Goal: Transaction & Acquisition: Purchase product/service

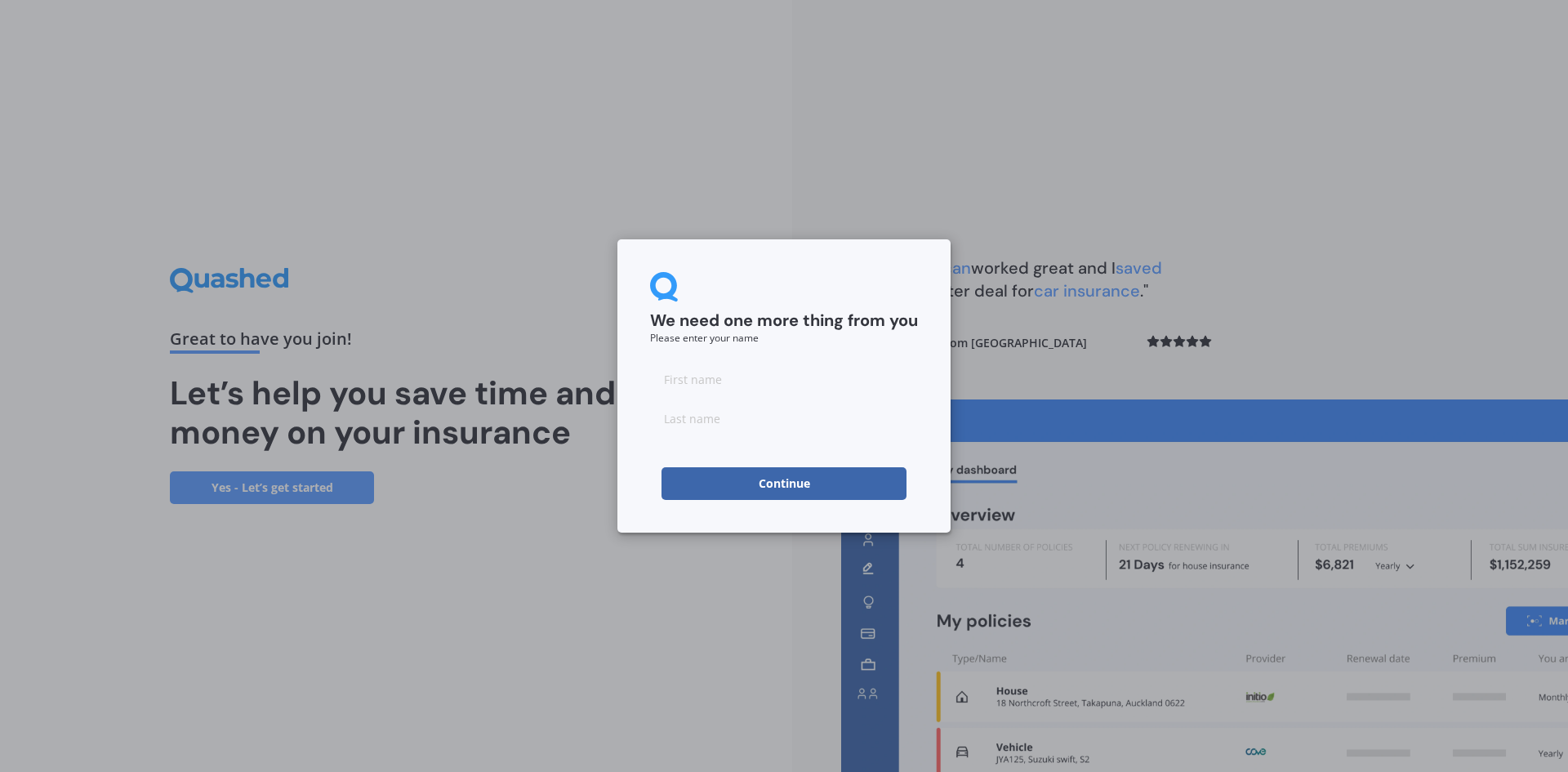
click at [780, 387] on input at bounding box center [784, 379] width 268 height 33
type input "[PERSON_NAME]"
click at [669, 426] on input at bounding box center [784, 418] width 268 height 33
type input "Chandra"
click at [661, 486] on button "Continue" at bounding box center [783, 483] width 245 height 33
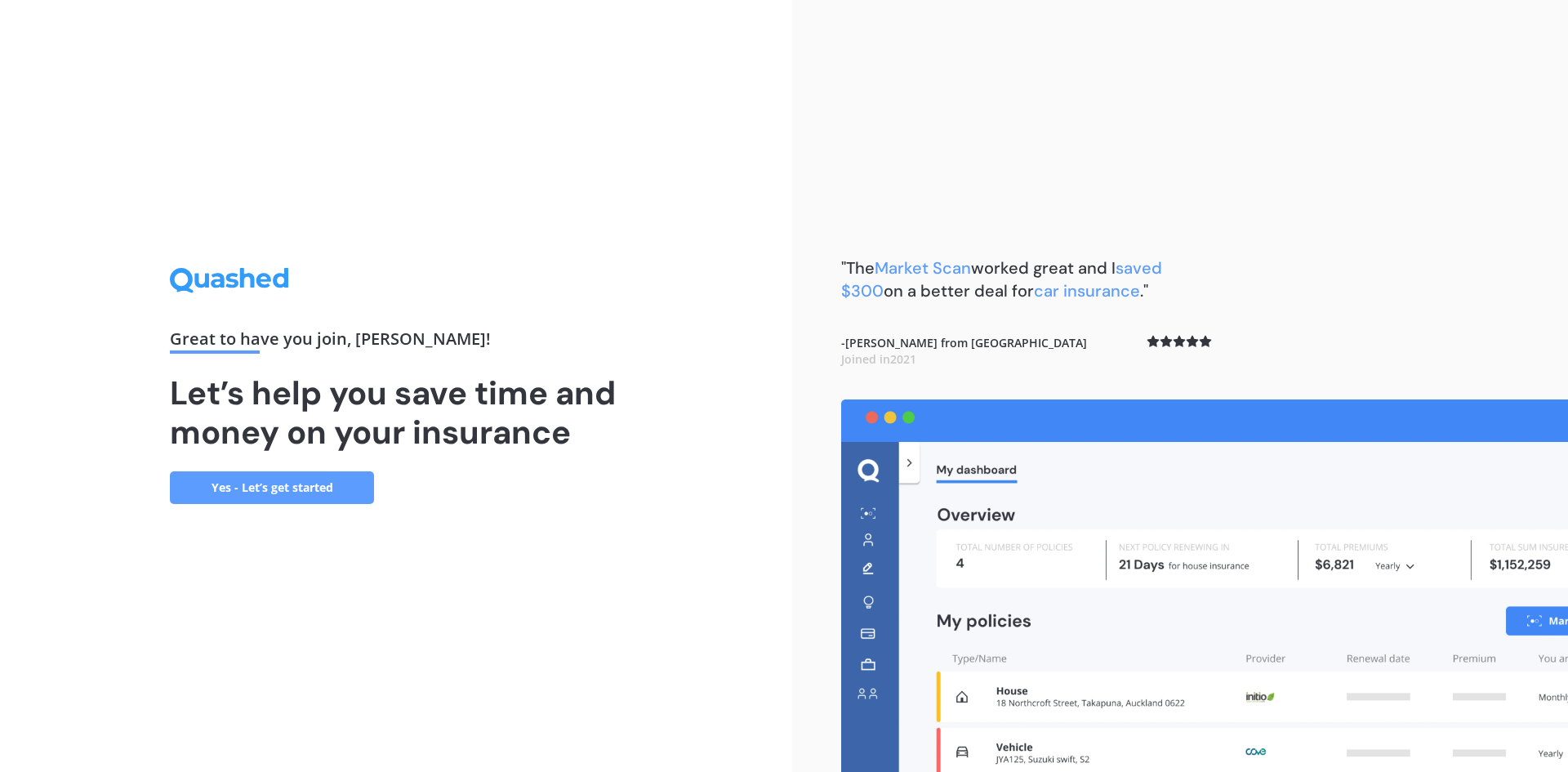
click at [272, 480] on link "Yes - Let’s get started" at bounding box center [272, 487] width 205 height 33
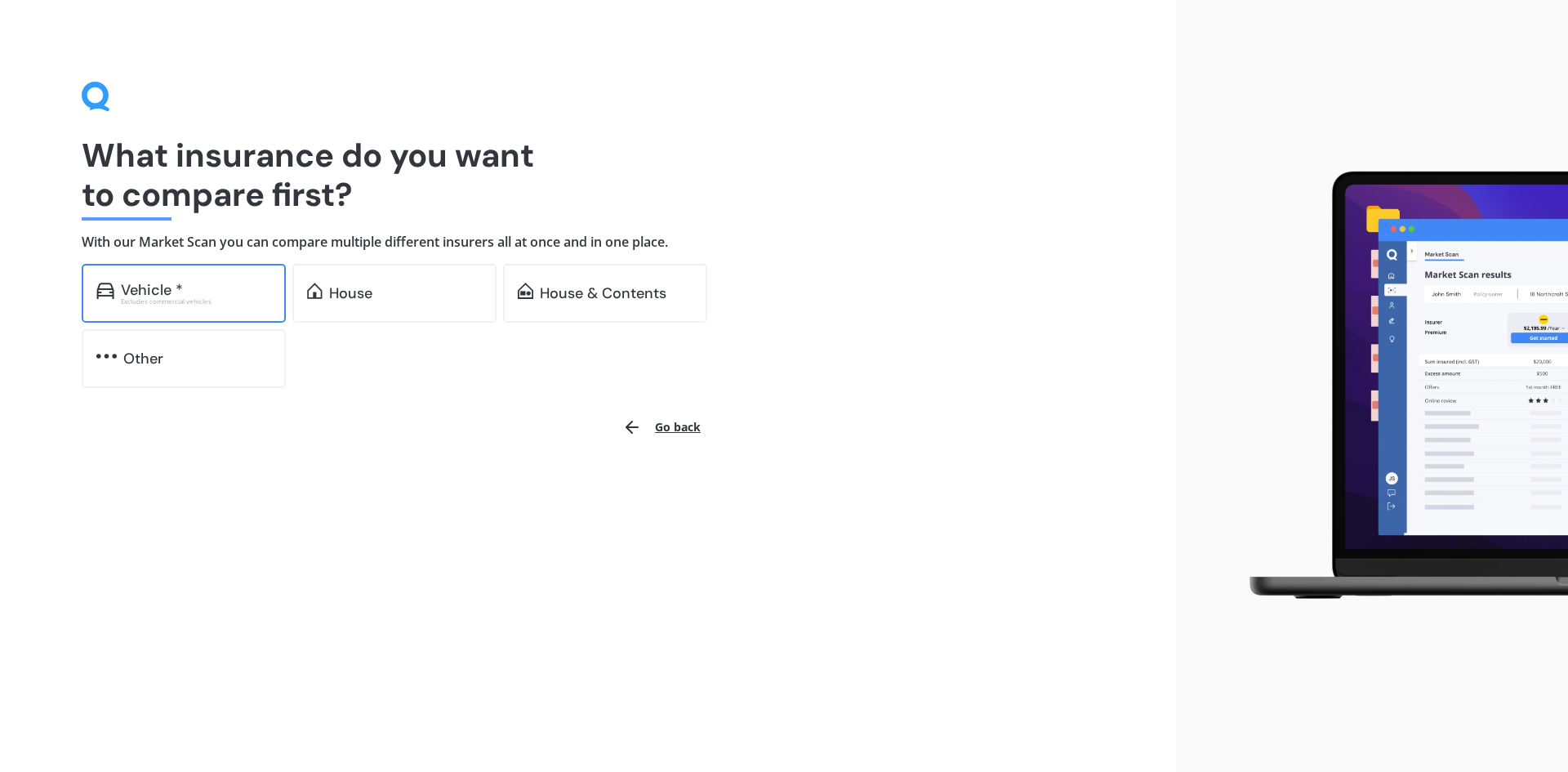
click at [231, 285] on div "Vehicle *" at bounding box center [196, 290] width 151 height 17
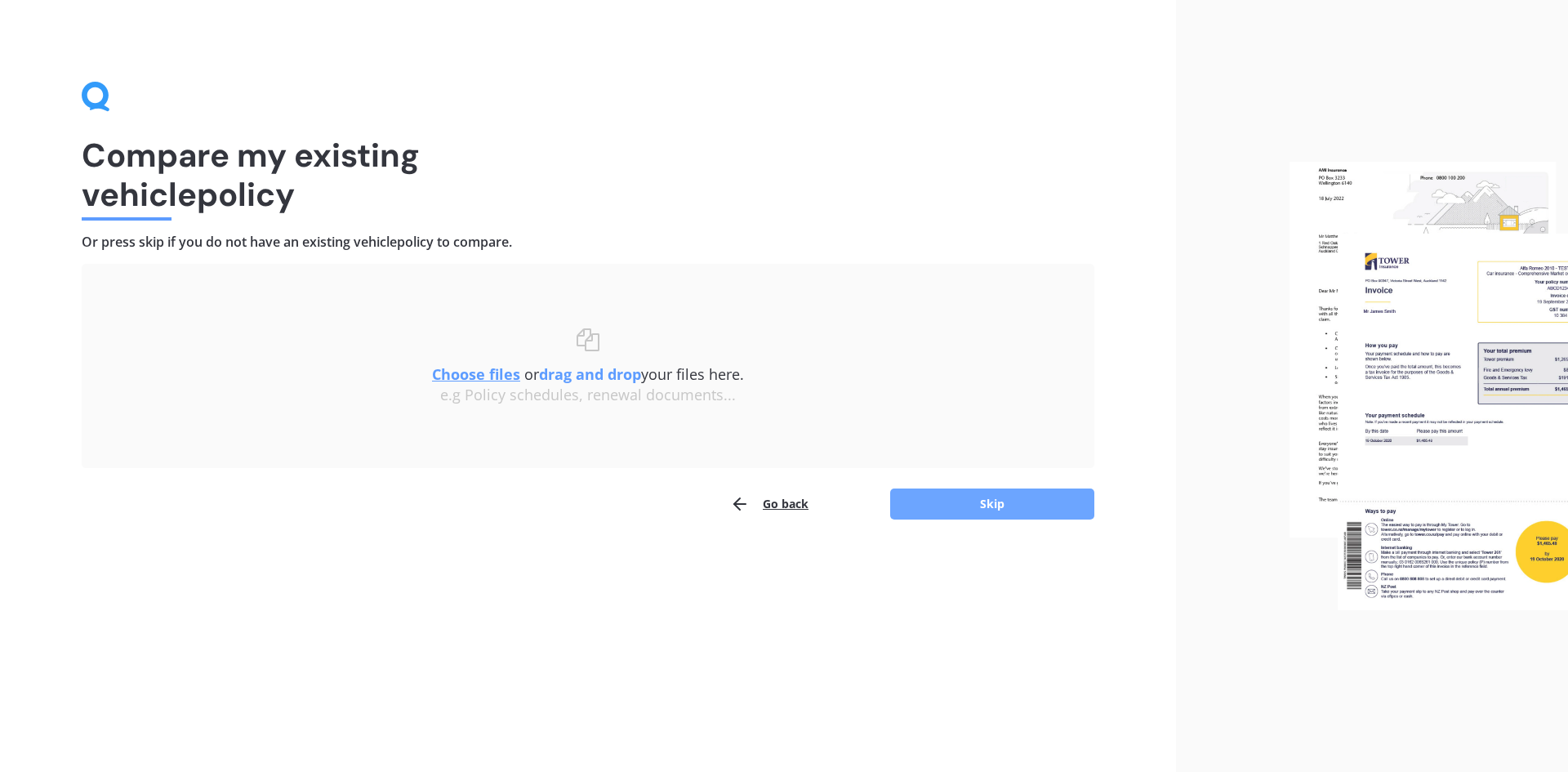
click at [1010, 505] on button "Skip" at bounding box center [992, 503] width 205 height 31
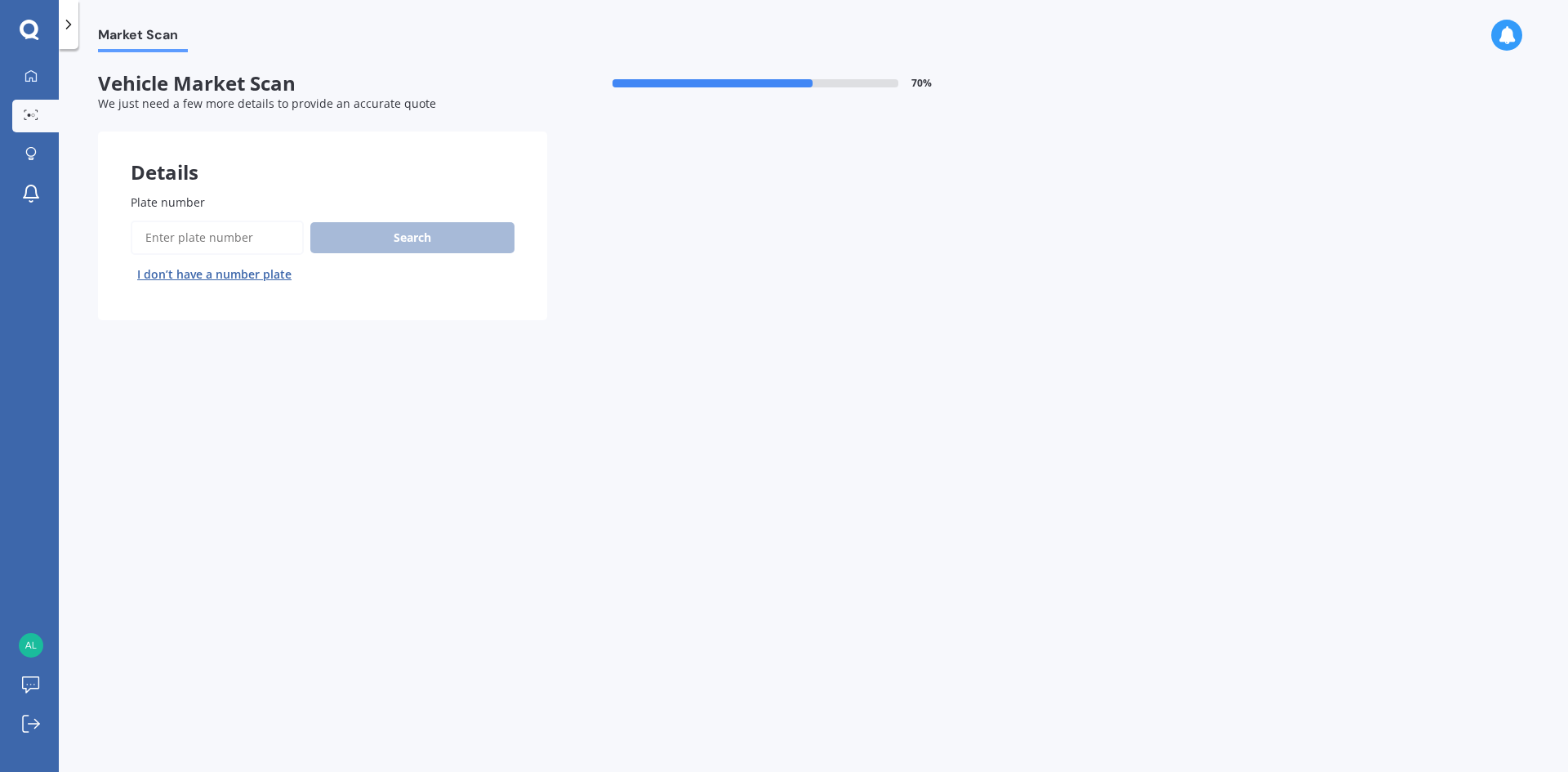
click at [237, 235] on input "Plate number" at bounding box center [217, 237] width 173 height 34
type input "QZE391"
click at [399, 246] on button "Search" at bounding box center [413, 237] width 205 height 31
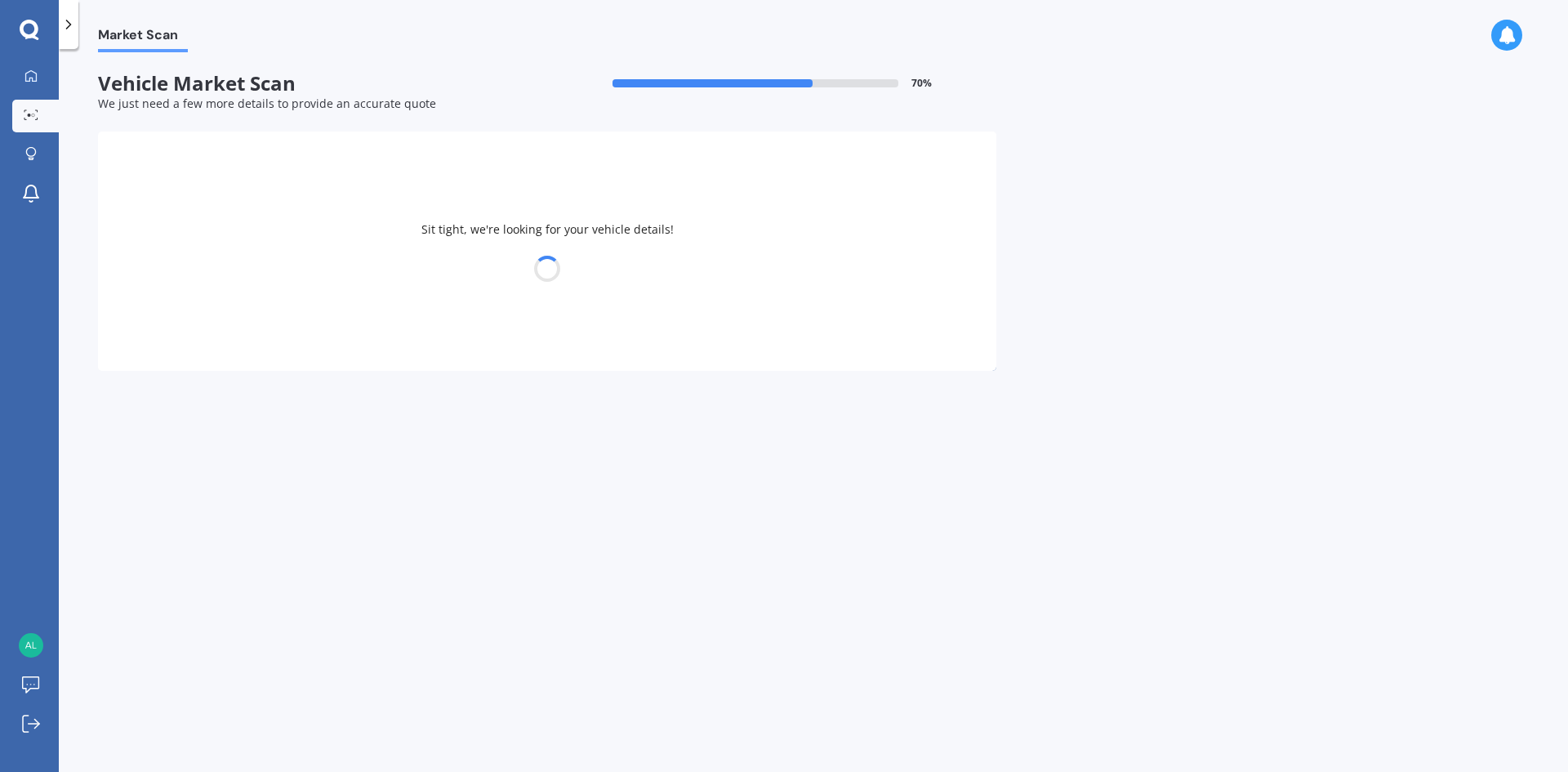
select select "FORD"
select select "RANGER"
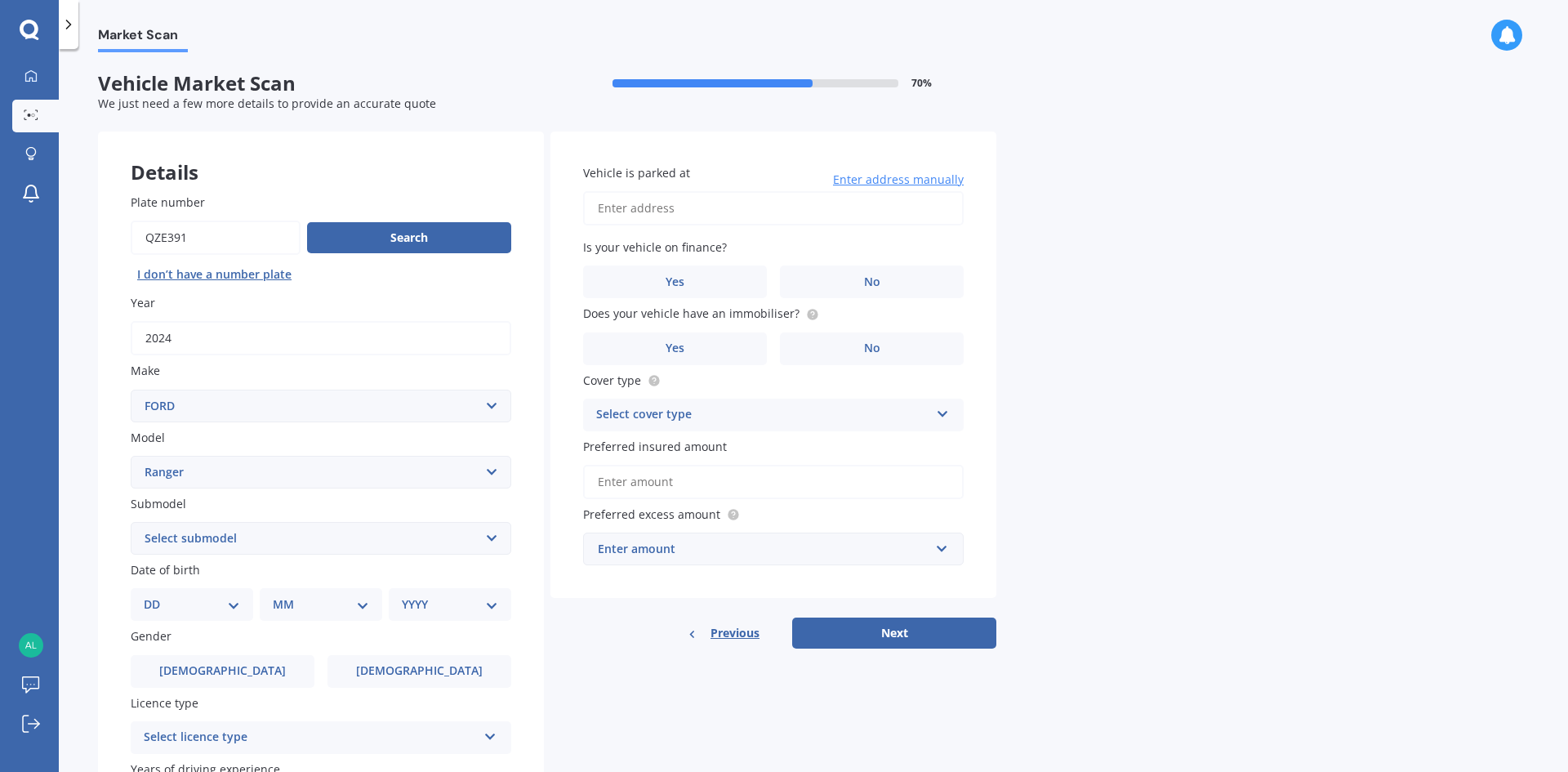
click at [618, 218] on input "Vehicle is parked at" at bounding box center [773, 207] width 380 height 34
type input "[STREET_ADDRESS]"
click at [638, 283] on label "Yes" at bounding box center [675, 281] width 184 height 33
click at [0, 0] on input "Yes" at bounding box center [0, 0] width 0 height 0
click at [685, 285] on label "Yes" at bounding box center [675, 281] width 184 height 33
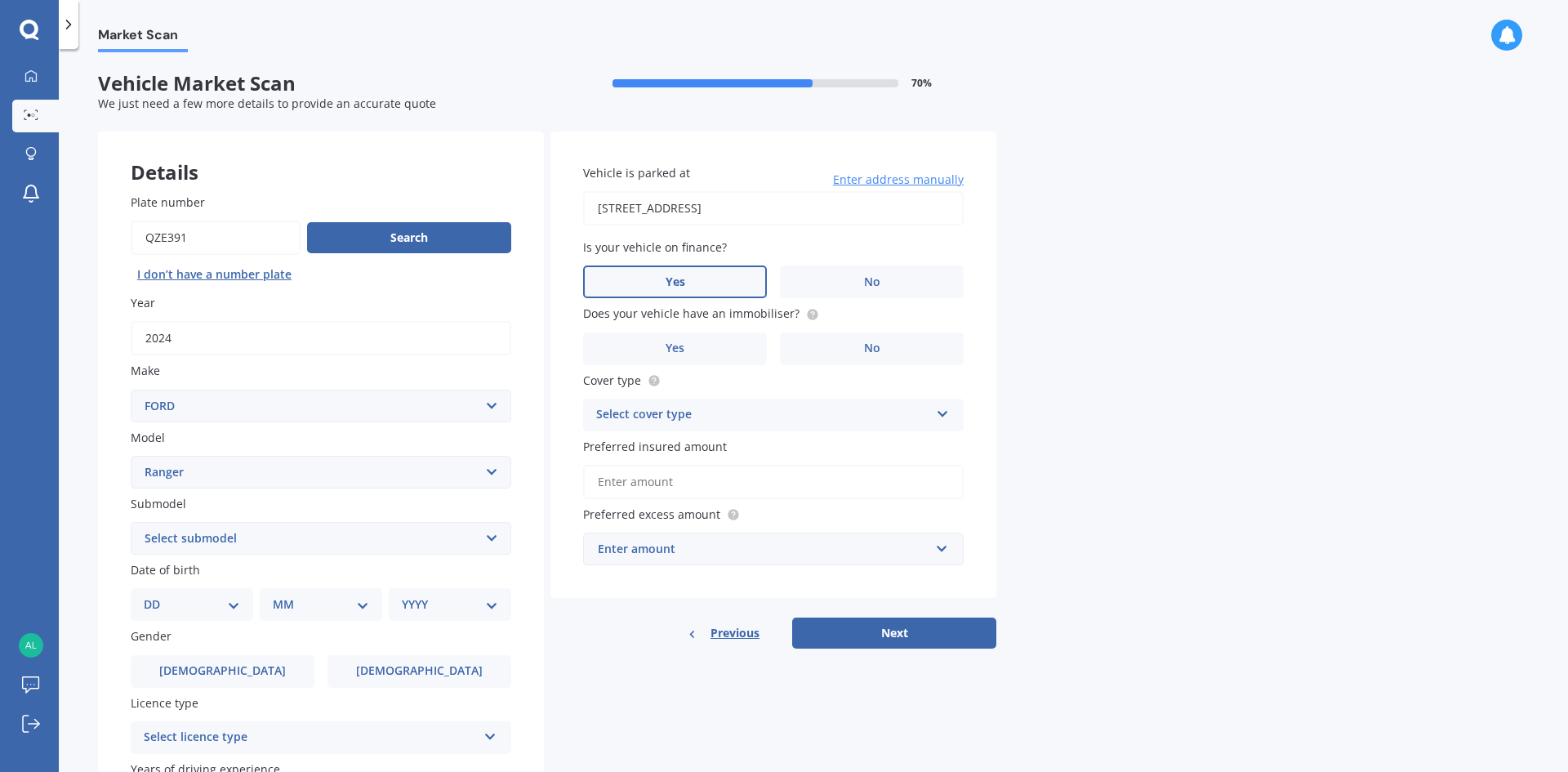
click at [0, 0] on input "Yes" at bounding box center [0, 0] width 0 height 0
click at [693, 358] on label "Yes" at bounding box center [675, 348] width 184 height 33
click at [0, 0] on input "Yes" at bounding box center [0, 0] width 0 height 0
click at [610, 419] on div "Select cover type" at bounding box center [763, 415] width 333 height 20
click at [628, 452] on span "Comprehensive" at bounding box center [640, 446] width 86 height 16
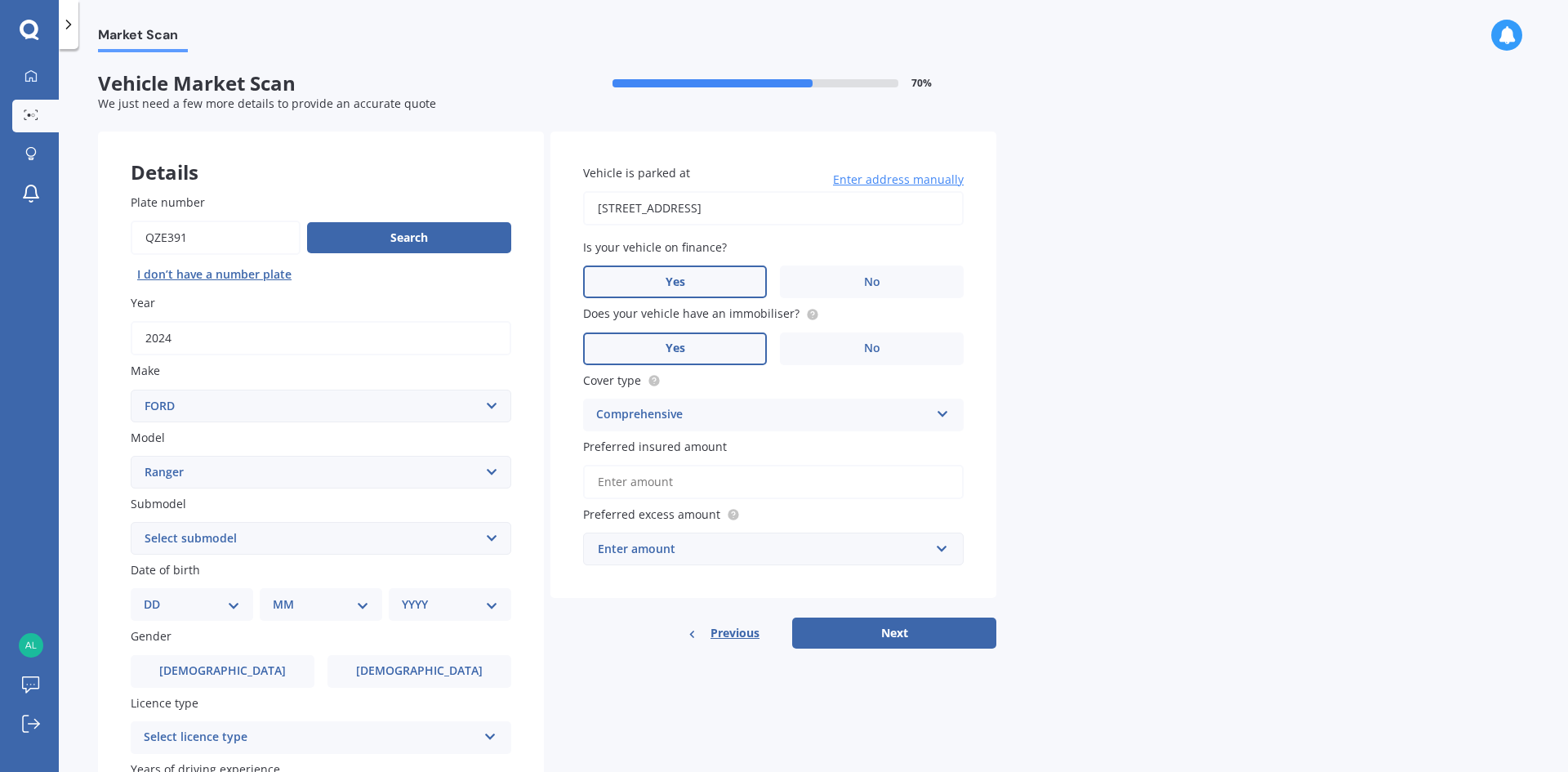
click at [623, 483] on input "Preferred insured amount" at bounding box center [773, 482] width 380 height 34
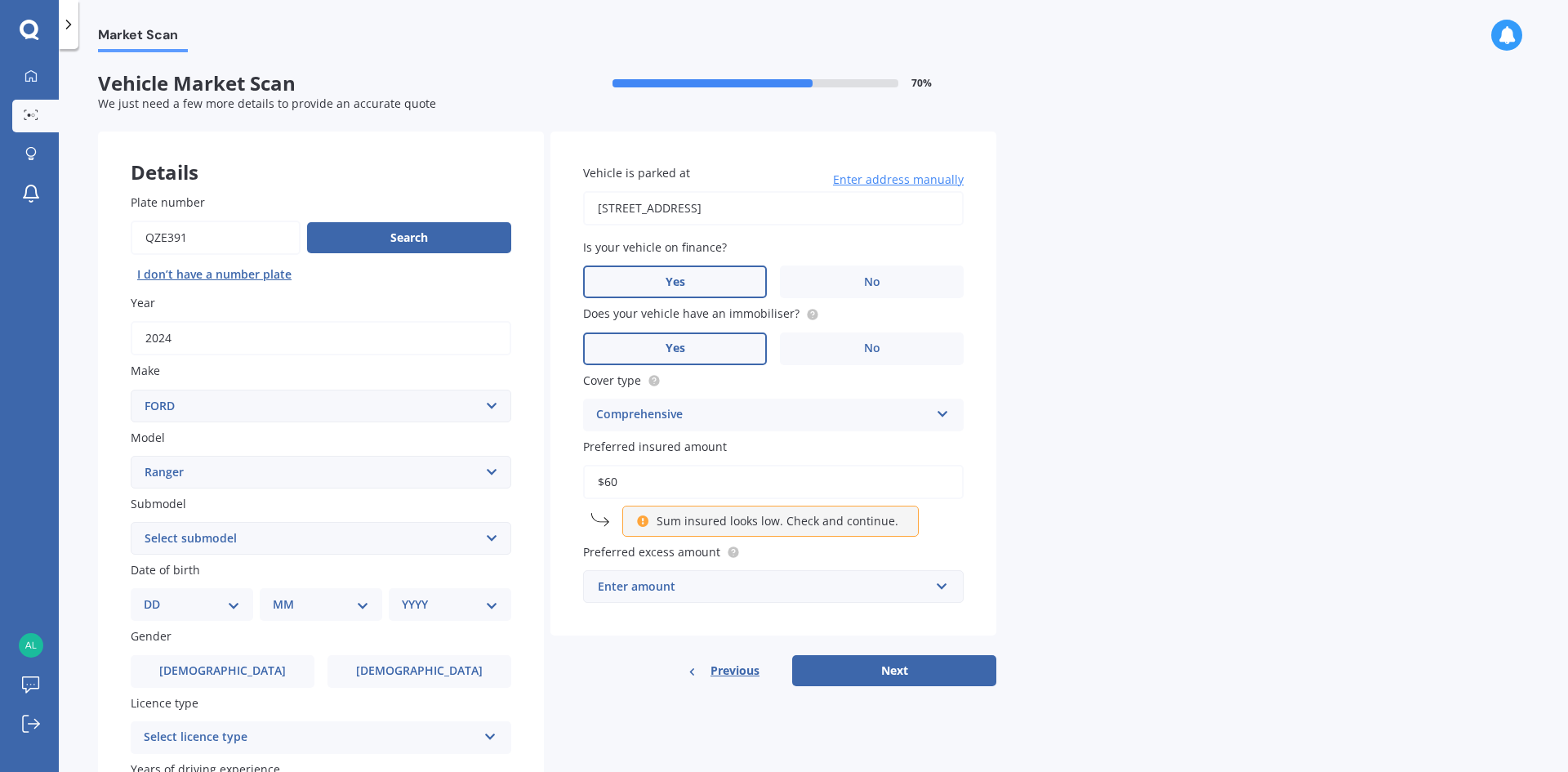
type input "$6"
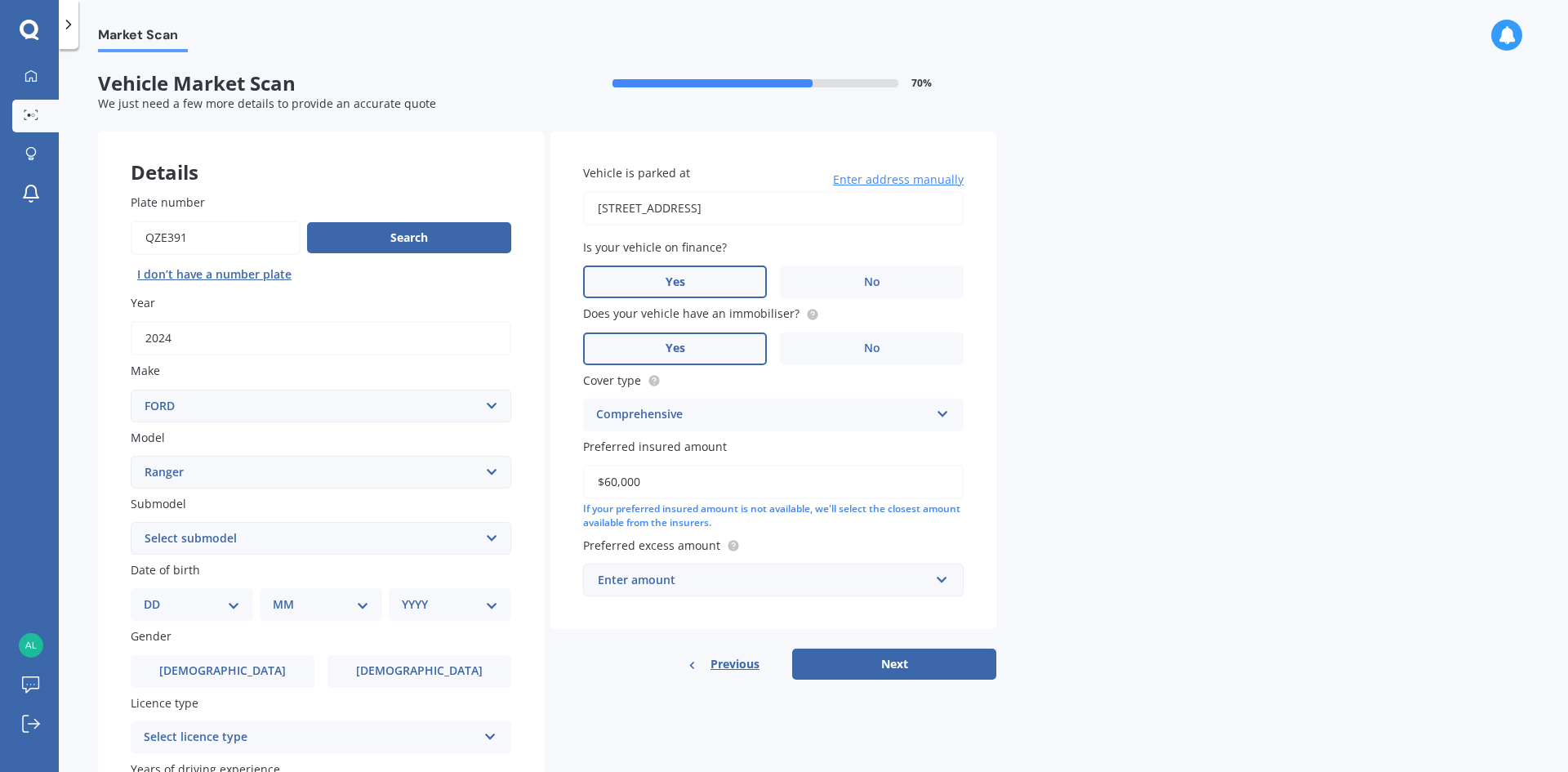
type input "$60,000"
click at [615, 580] on div "Enter amount" at bounding box center [764, 579] width 332 height 18
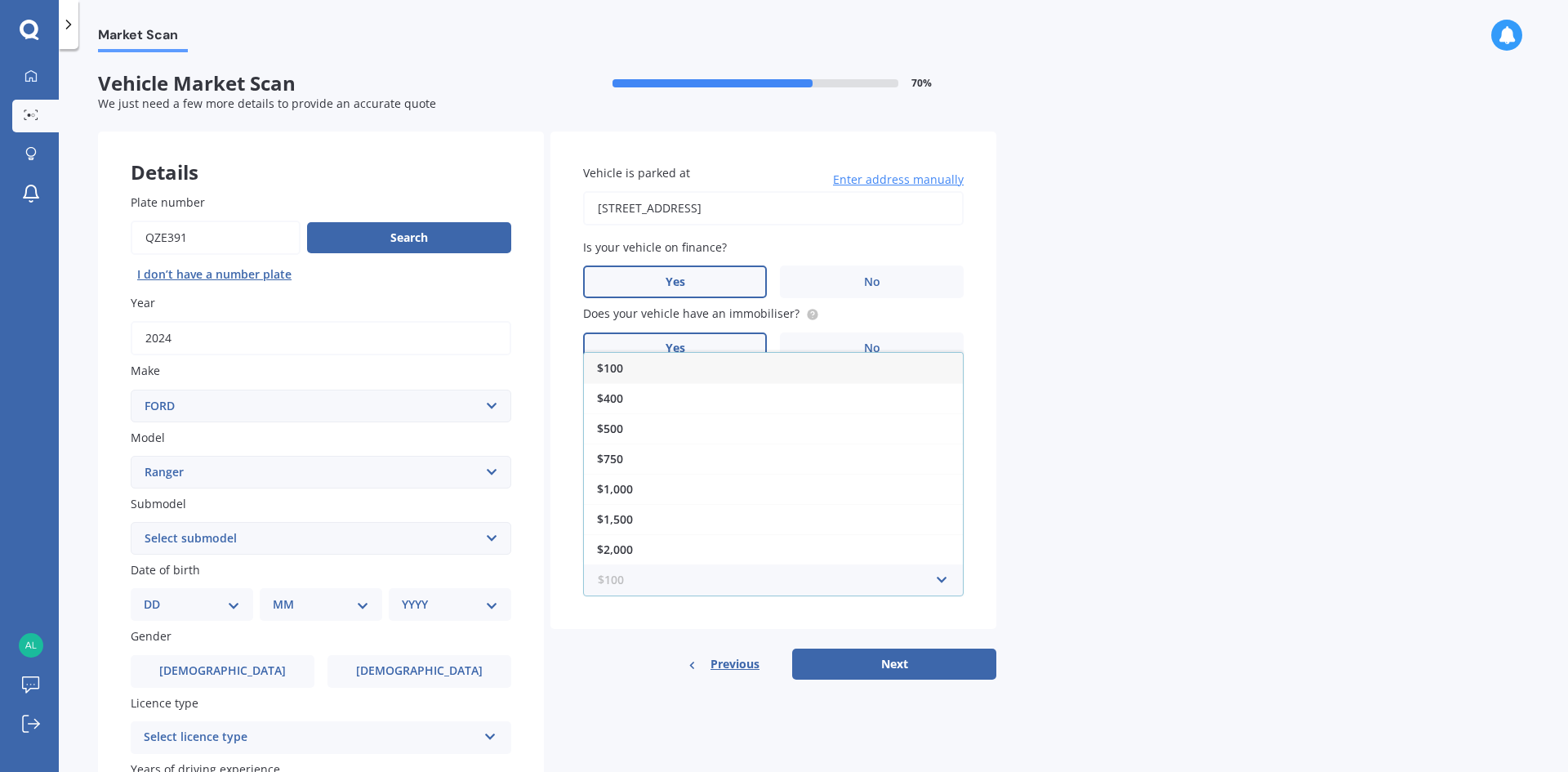
click at [617, 588] on input "text" at bounding box center [767, 579] width 365 height 31
click at [687, 544] on div "$2,000" at bounding box center [773, 549] width 379 height 30
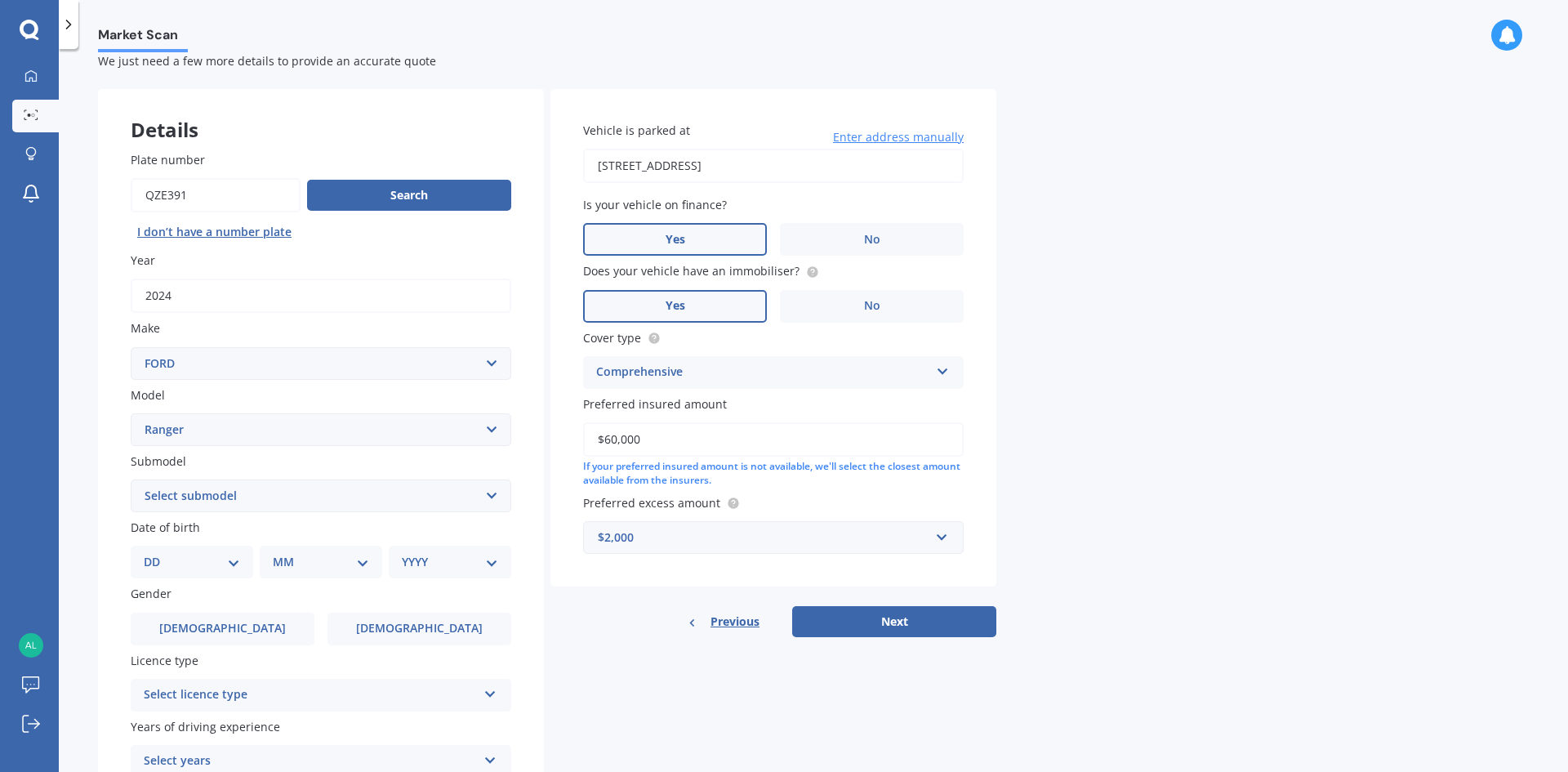
scroll to position [82, 0]
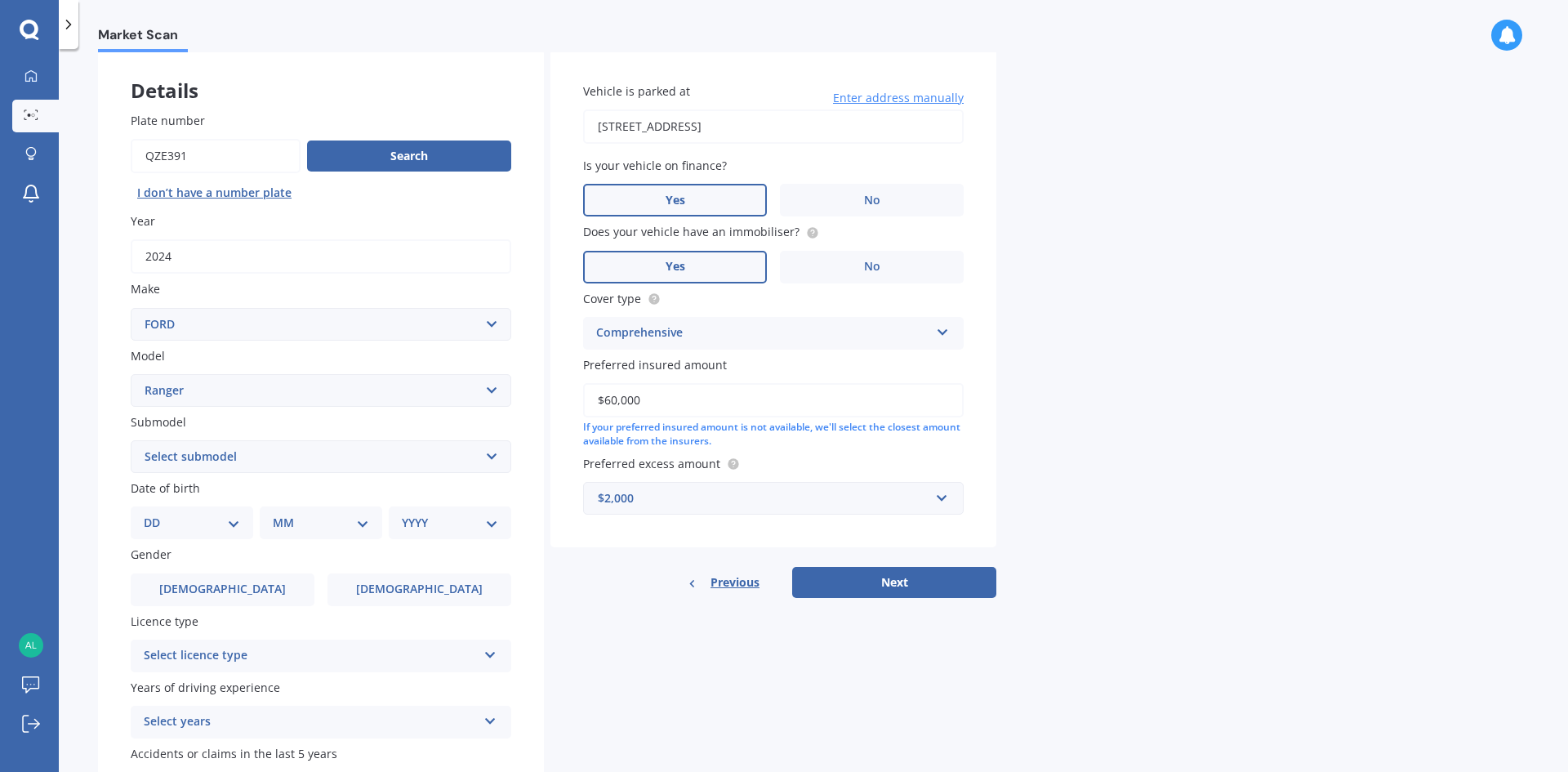
click at [164, 533] on div "DD 01 02 03 04 05 06 07 08 09 10 11 12 13 14 15 16 17 18 19 20 21 22 23 24 25 2…" at bounding box center [192, 522] width 123 height 33
click at [233, 531] on select "DD 01 02 03 04 05 06 07 08 09 10 11 12 13 14 15 16 17 18 19 20 21 22 23 24 25 2…" at bounding box center [193, 522] width 97 height 18
select select "09"
click at [157, 513] on select "DD 01 02 03 04 05 06 07 08 09 10 11 12 13 14 15 16 17 18 19 20 21 22 23 24 25 2…" at bounding box center [193, 522] width 97 height 18
click at [298, 520] on select "MM 01 02 03 04 05 06 07 08 09 10 11 12" at bounding box center [324, 522] width 90 height 18
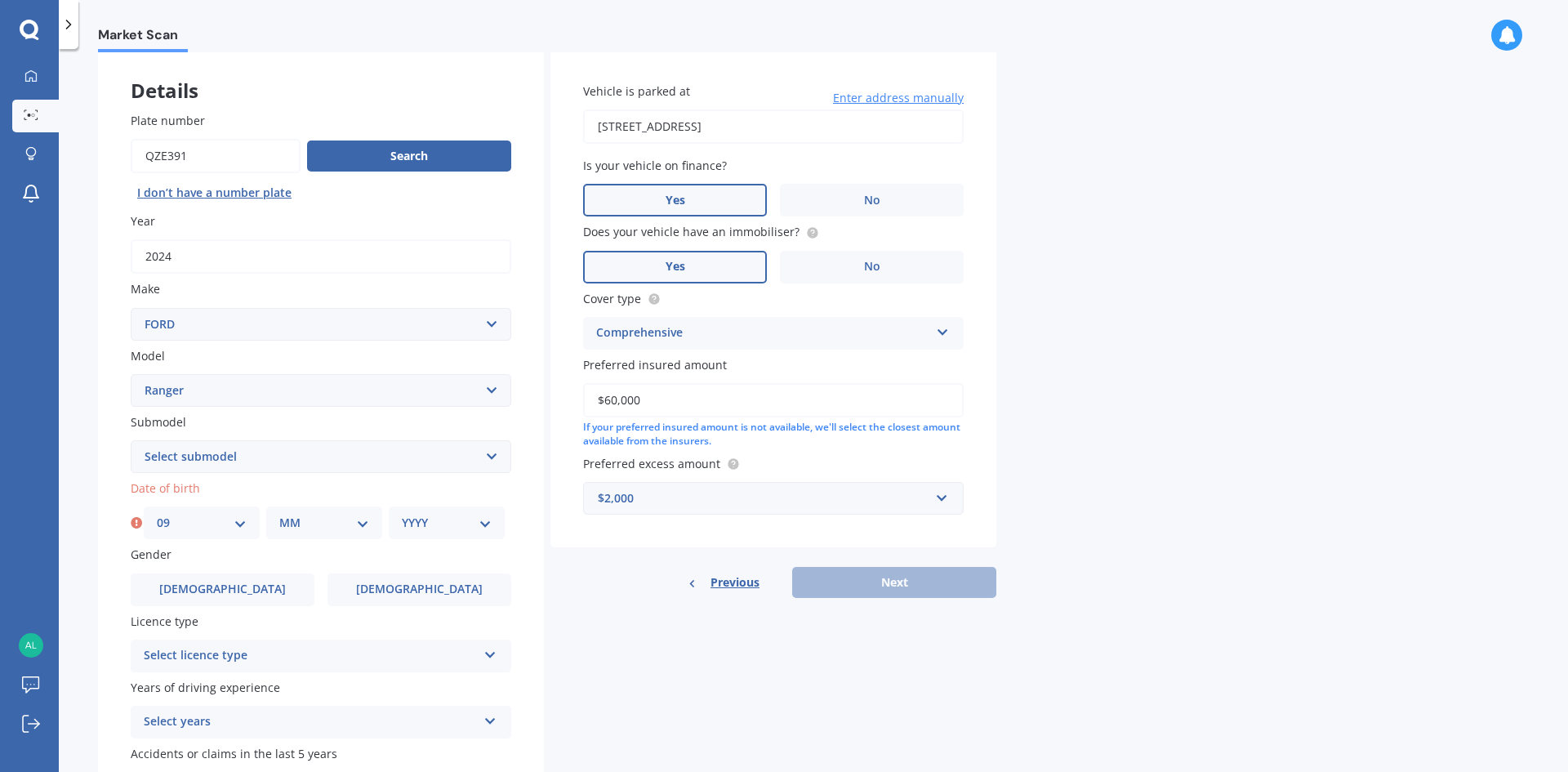
select select "07"
click at [279, 513] on select "MM 01 02 03 04 05 06 07 08 09 10 11 12" at bounding box center [324, 522] width 90 height 18
click at [451, 535] on div "YYYY 2025 2024 2023 2022 2021 2020 2019 2018 2017 2016 2015 2014 2013 2012 2011…" at bounding box center [446, 522] width 116 height 33
click at [476, 523] on select "YYYY 2025 2024 2023 2022 2021 2020 2019 2018 2017 2016 2015 2014 2013 2012 2011…" at bounding box center [446, 522] width 90 height 18
select select "1982"
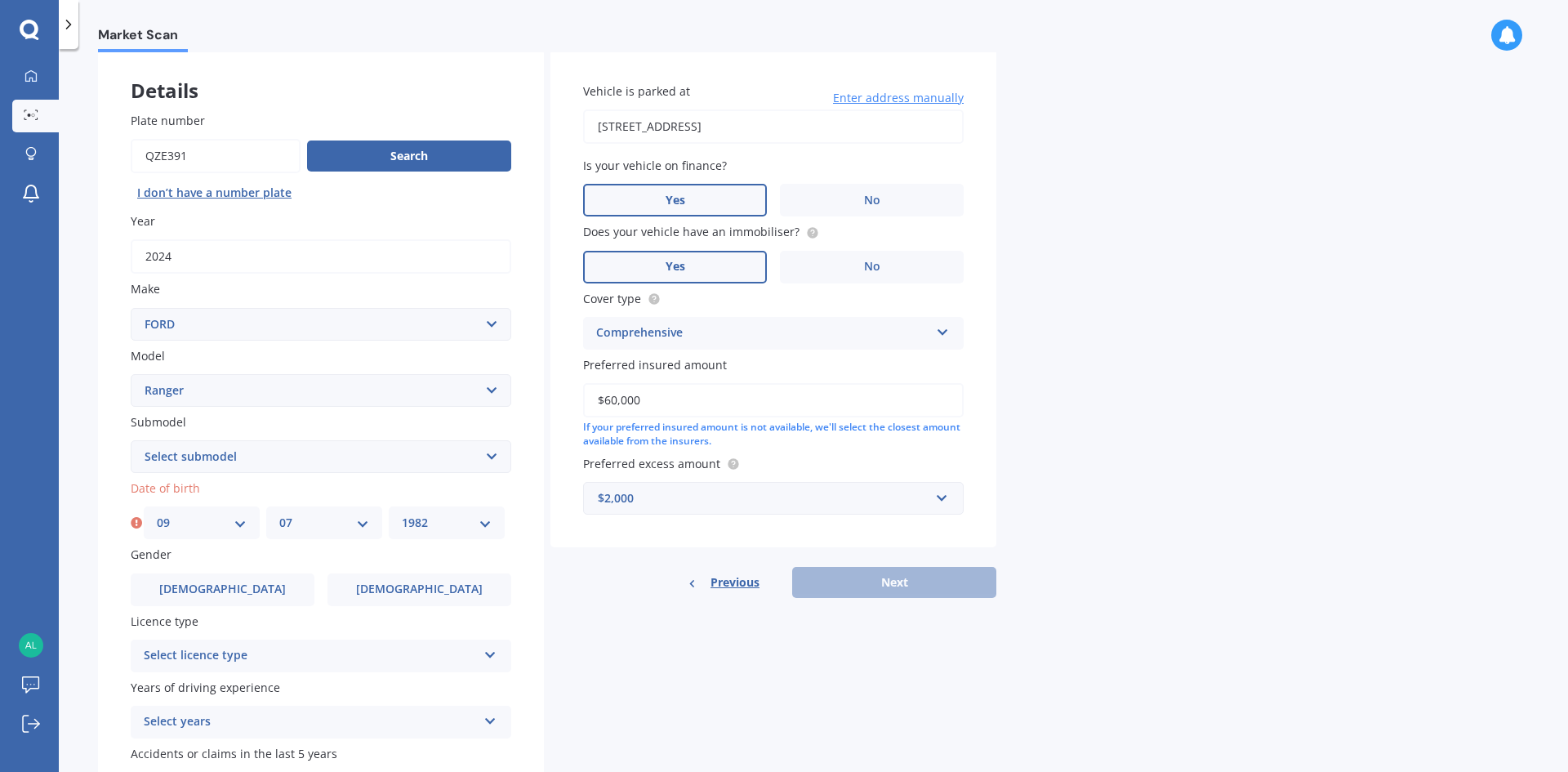
click at [402, 513] on select "YYYY 2025 2024 2023 2022 2021 2020 2019 2018 2017 2016 2015 2014 2013 2012 2011…" at bounding box center [446, 522] width 90 height 18
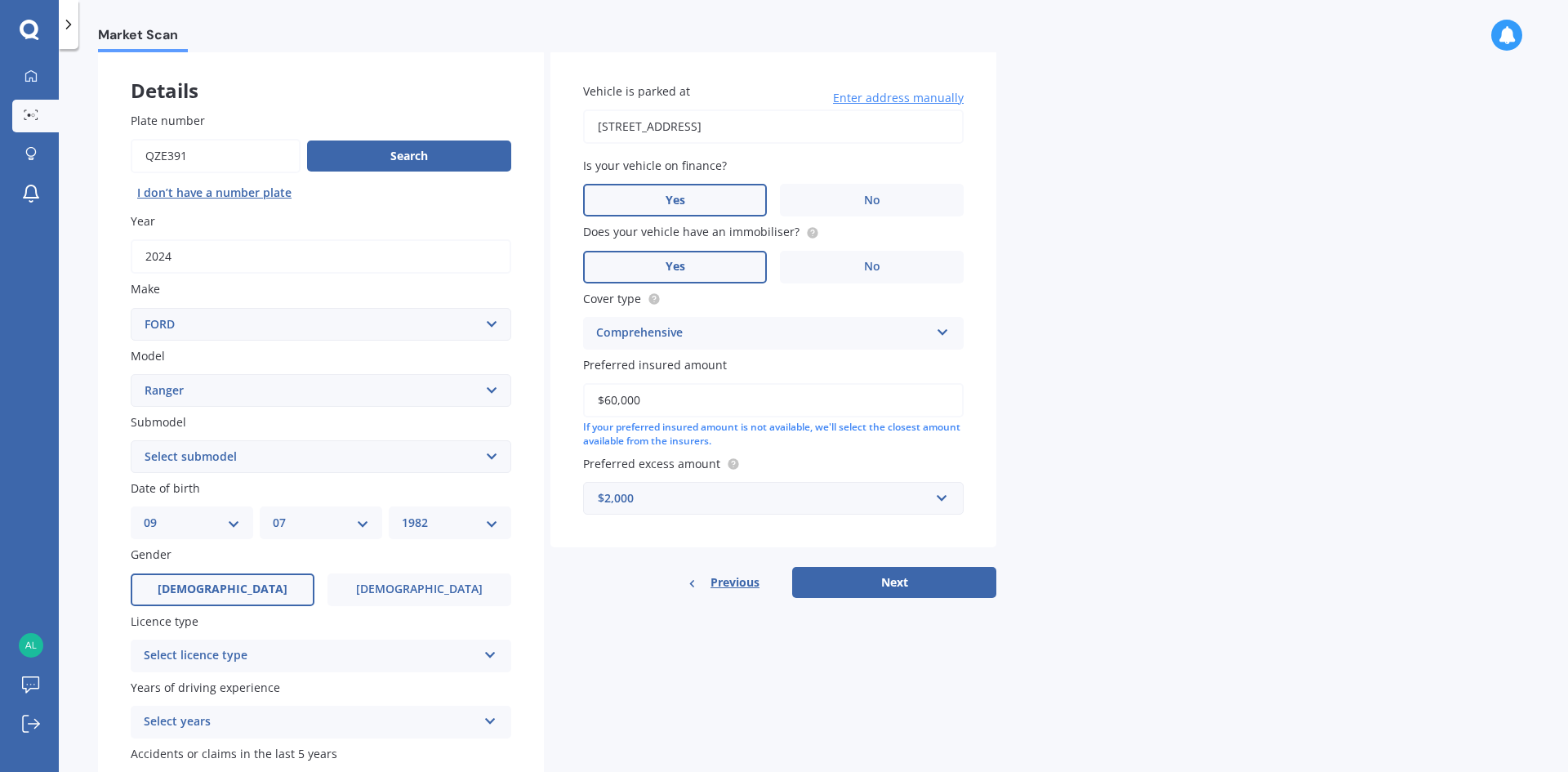
click at [243, 595] on label "[DEMOGRAPHIC_DATA]" at bounding box center [222, 589] width 184 height 33
click at [0, 0] on input "[DEMOGRAPHIC_DATA]" at bounding box center [0, 0] width 0 height 0
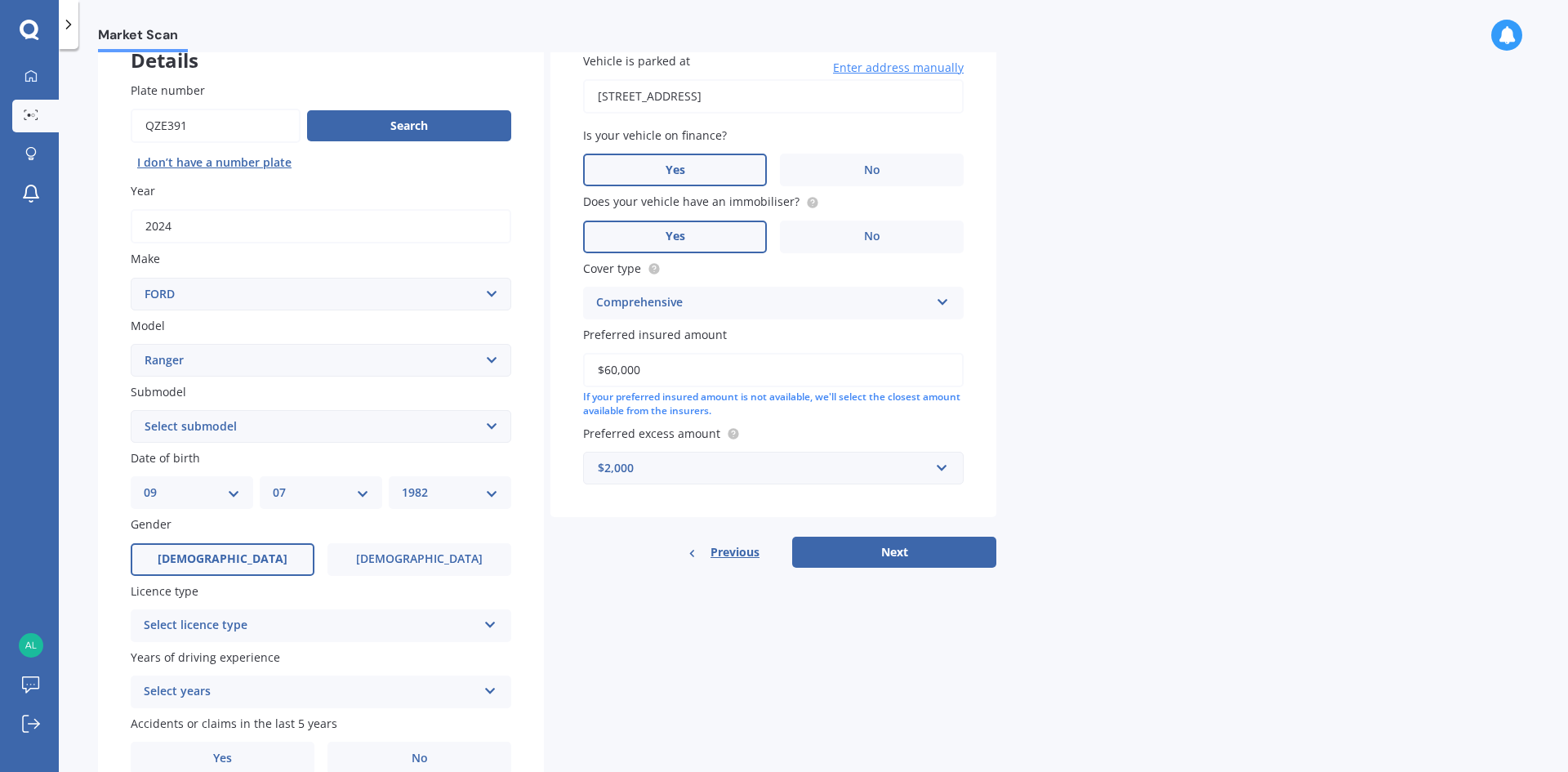
scroll to position [164, 0]
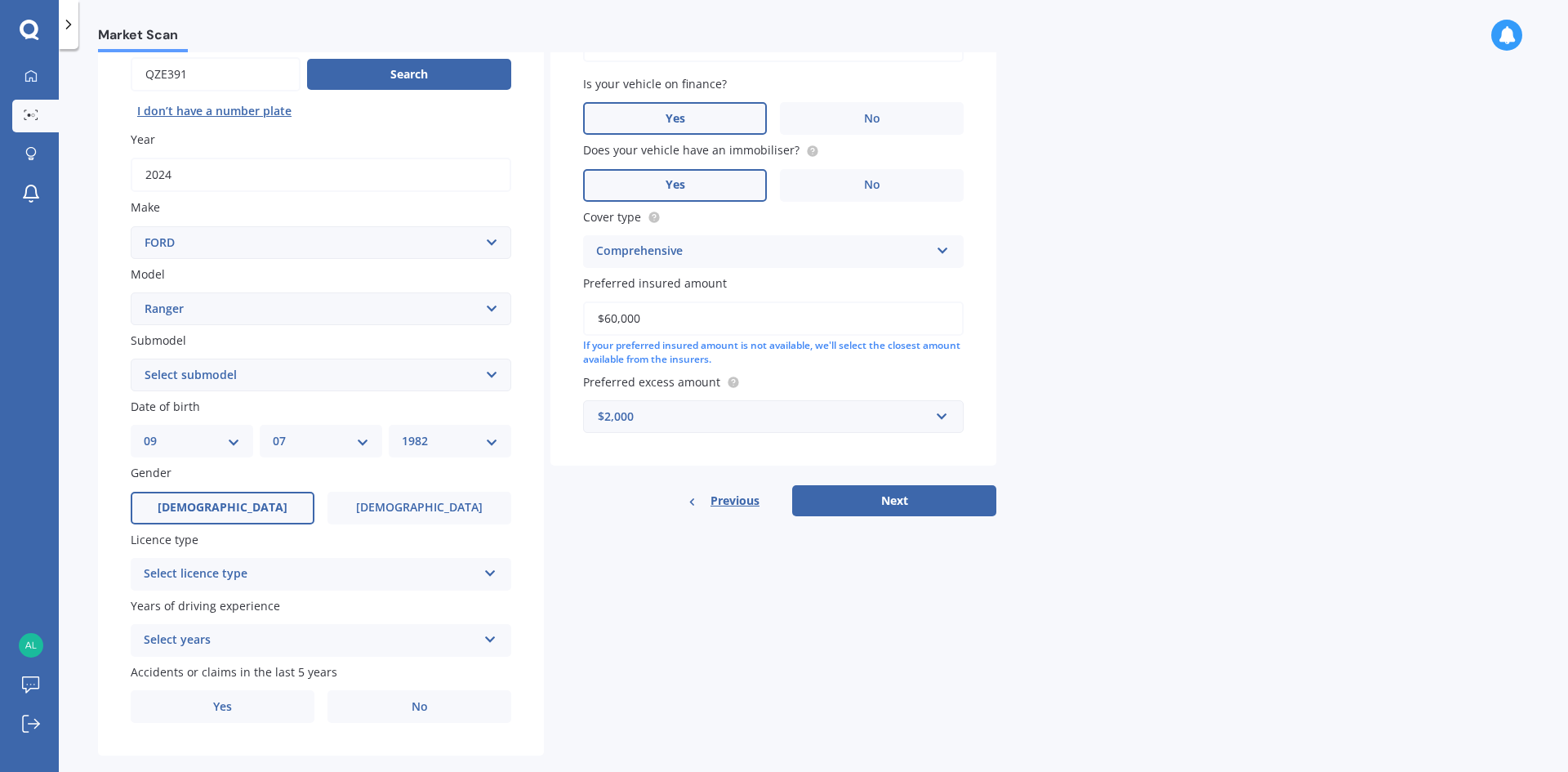
click at [207, 567] on div "Select licence type" at bounding box center [311, 574] width 333 height 20
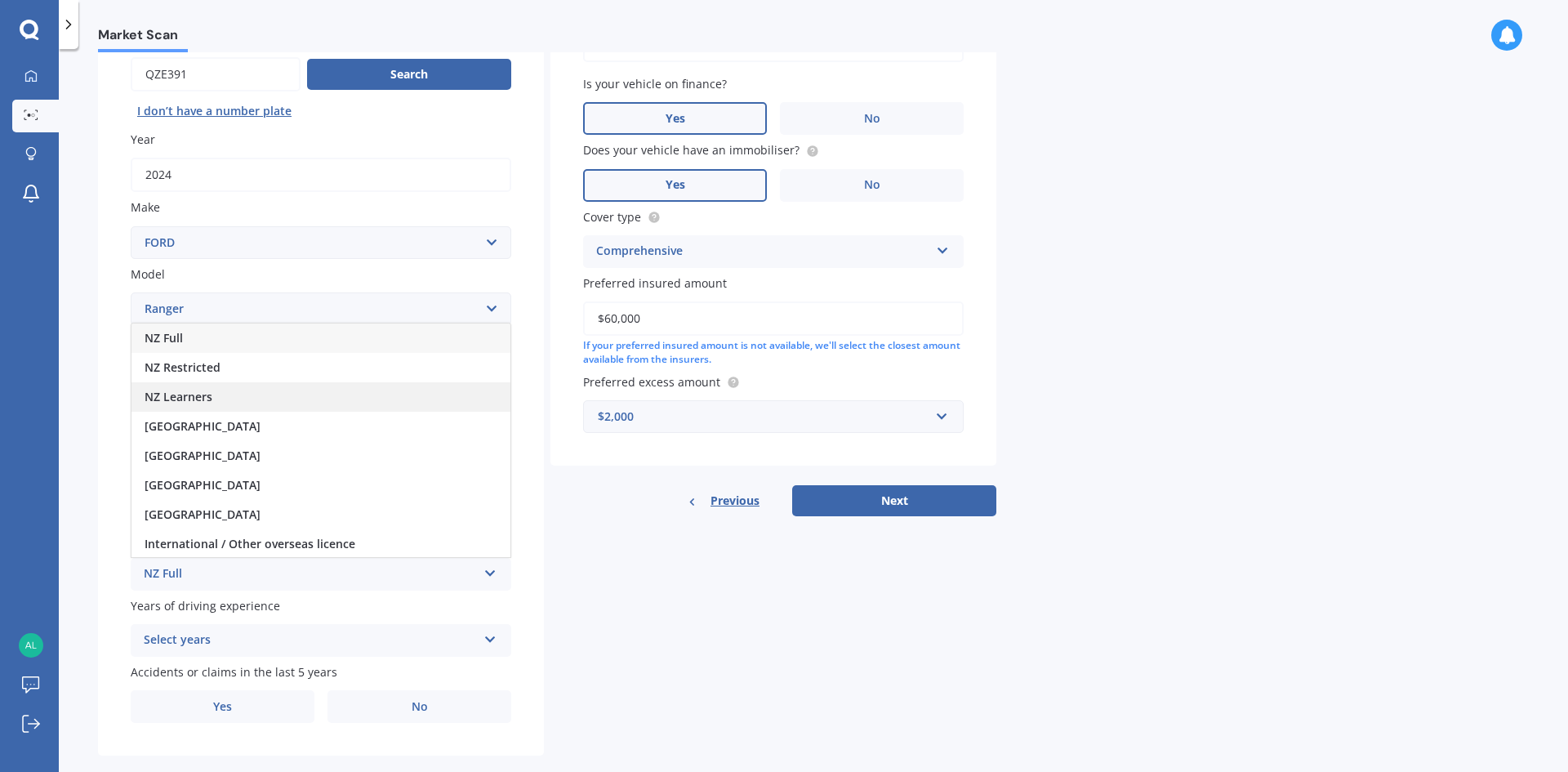
click at [183, 400] on span "NZ Learners" at bounding box center [178, 396] width 68 height 16
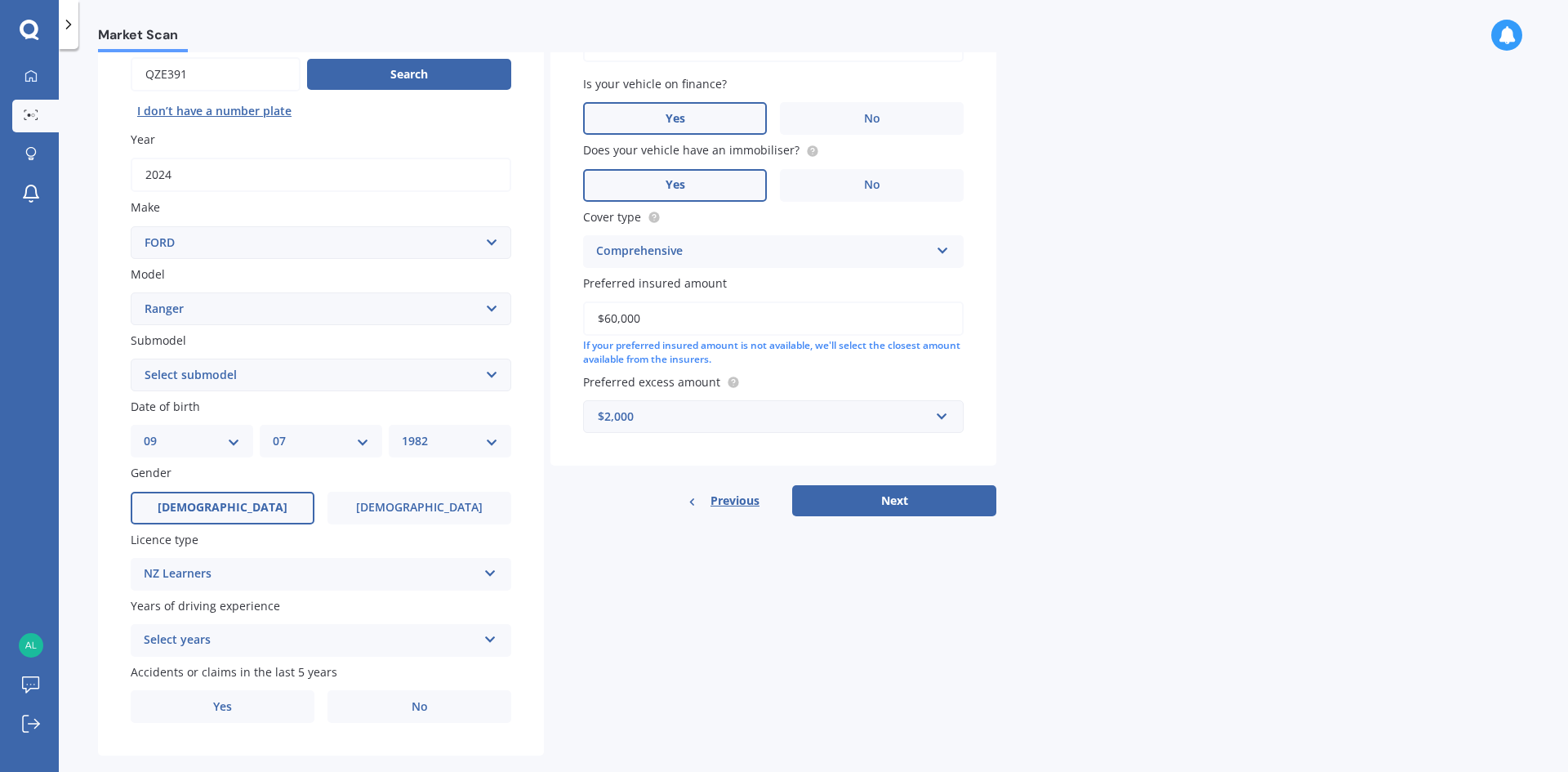
click at [207, 567] on div "NZ Learners" at bounding box center [311, 574] width 333 height 20
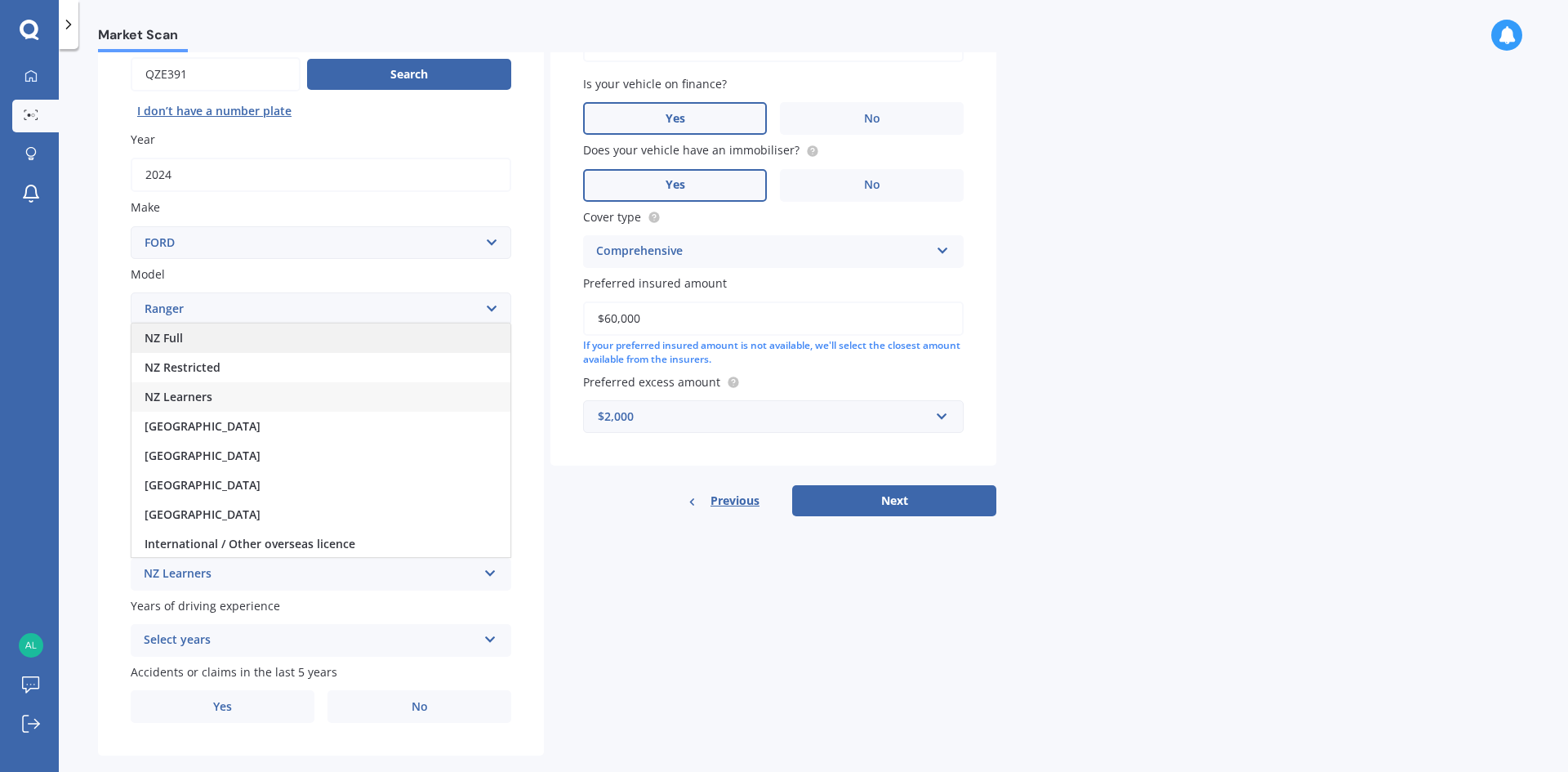
click at [209, 339] on div "NZ Full" at bounding box center [320, 339] width 379 height 30
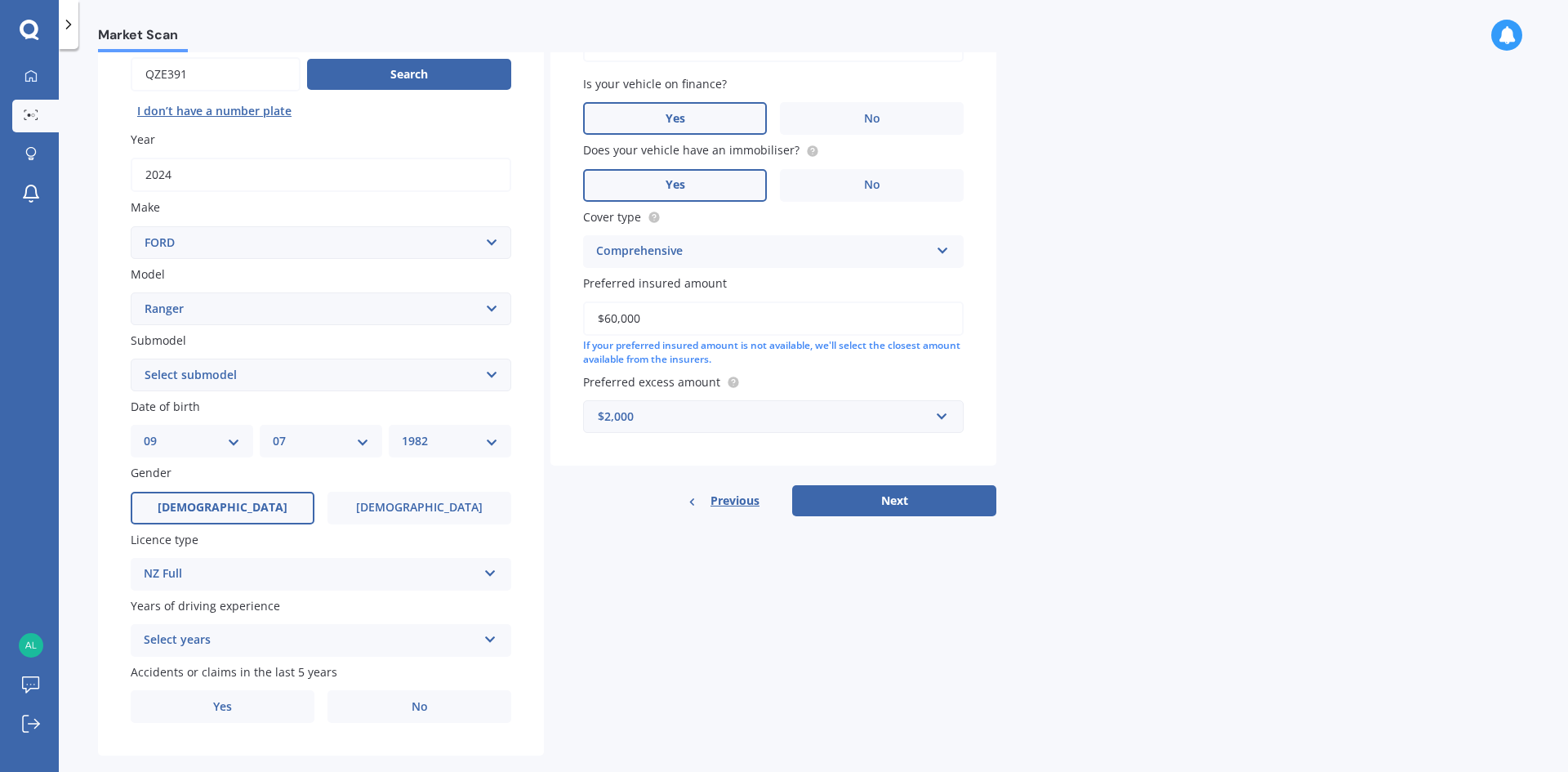
click at [219, 644] on div "Select years" at bounding box center [311, 640] width 333 height 20
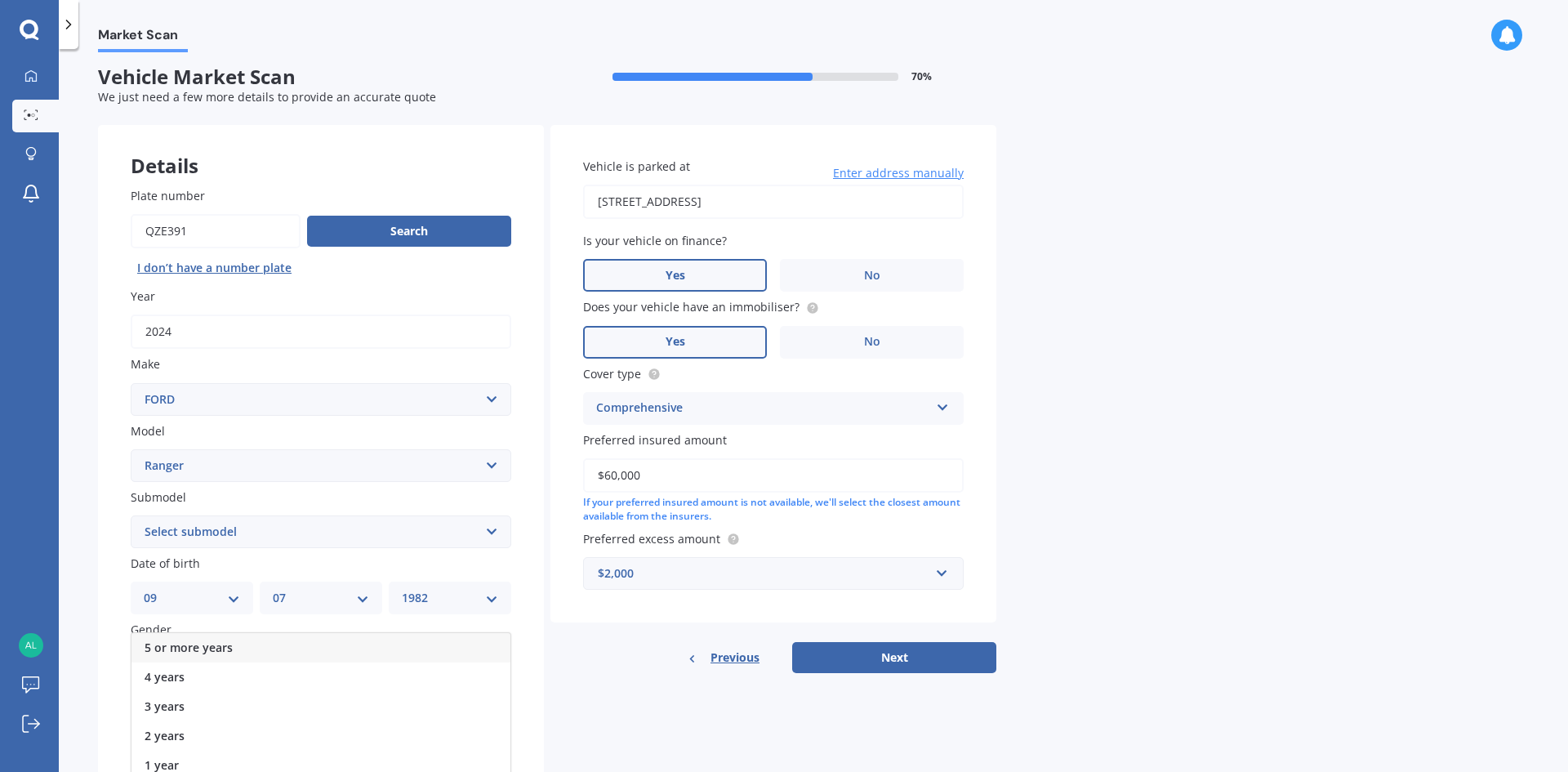
scroll to position [0, 0]
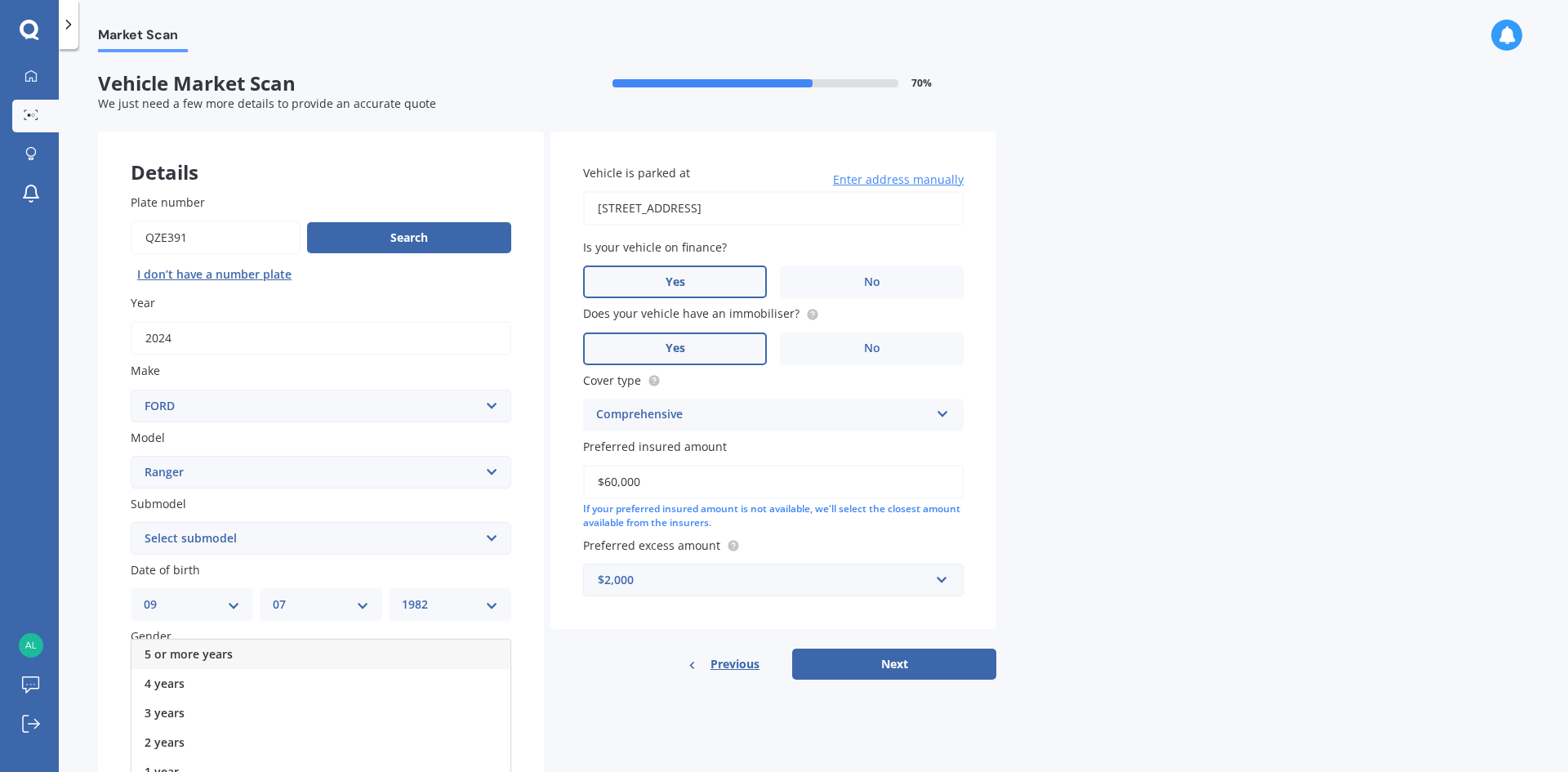
click at [205, 646] on div "5 or more years" at bounding box center [320, 655] width 379 height 30
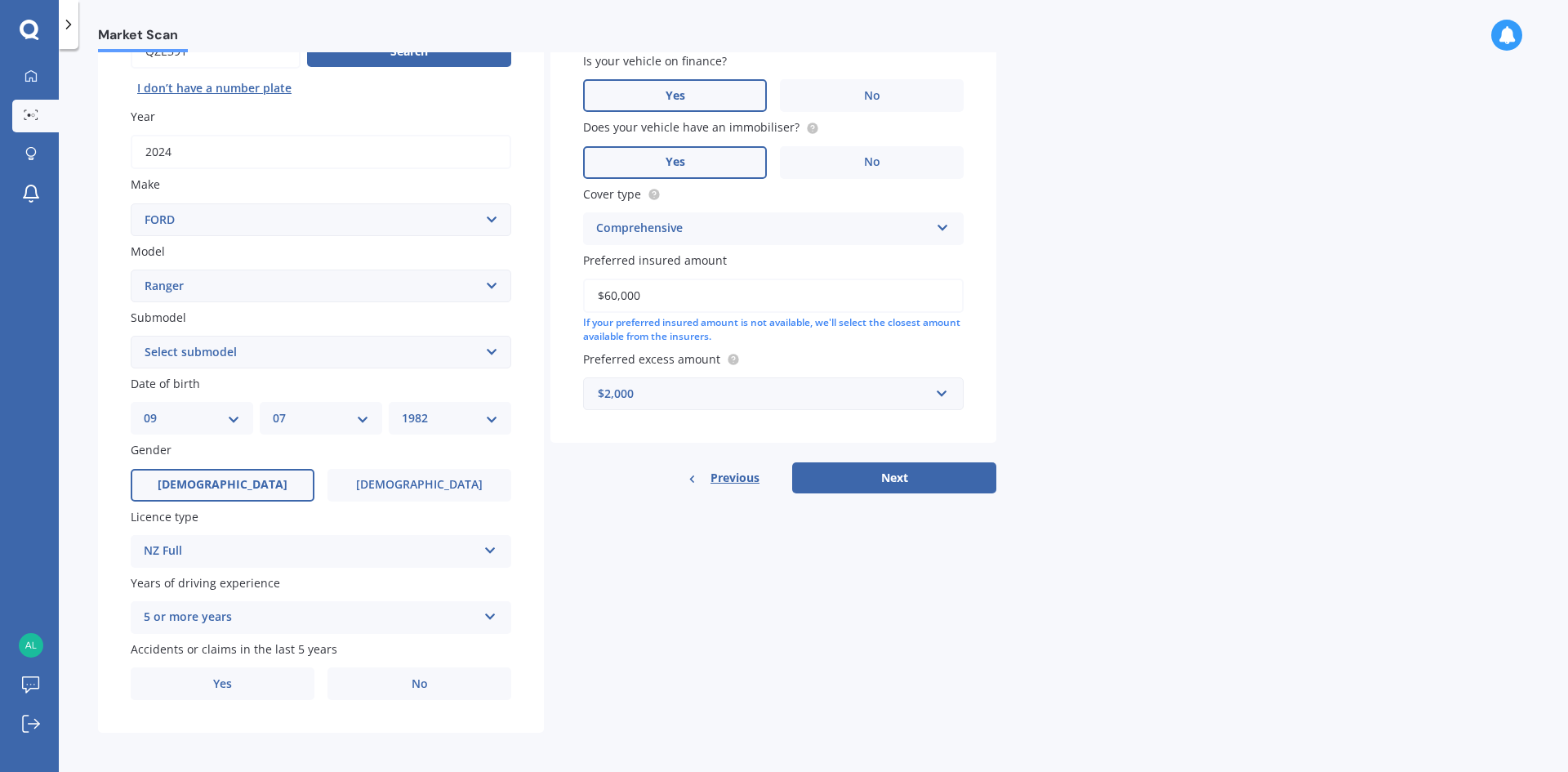
scroll to position [190, 0]
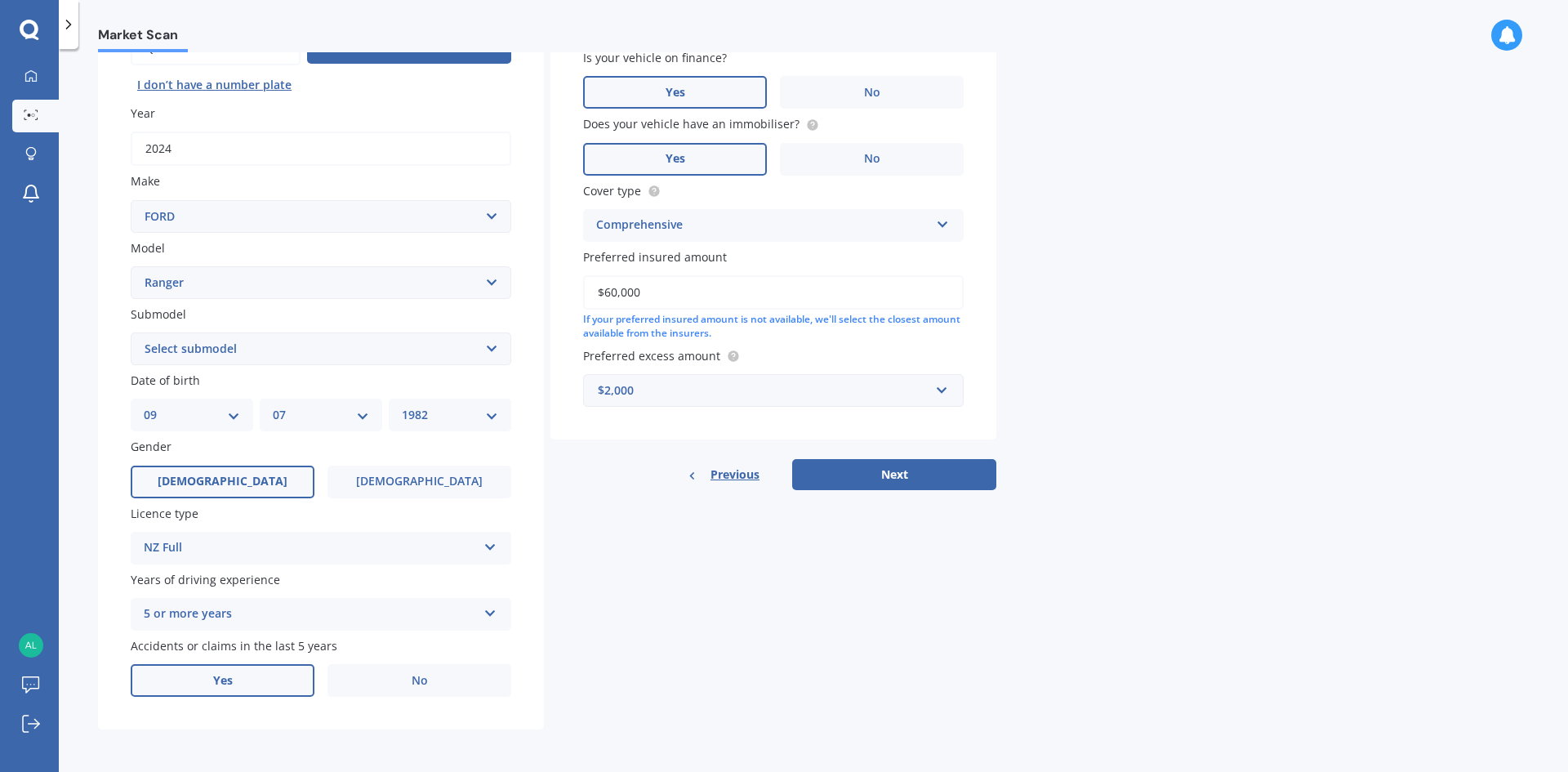
click at [202, 682] on label "Yes" at bounding box center [222, 680] width 184 height 33
click at [0, 0] on input "Yes" at bounding box center [0, 0] width 0 height 0
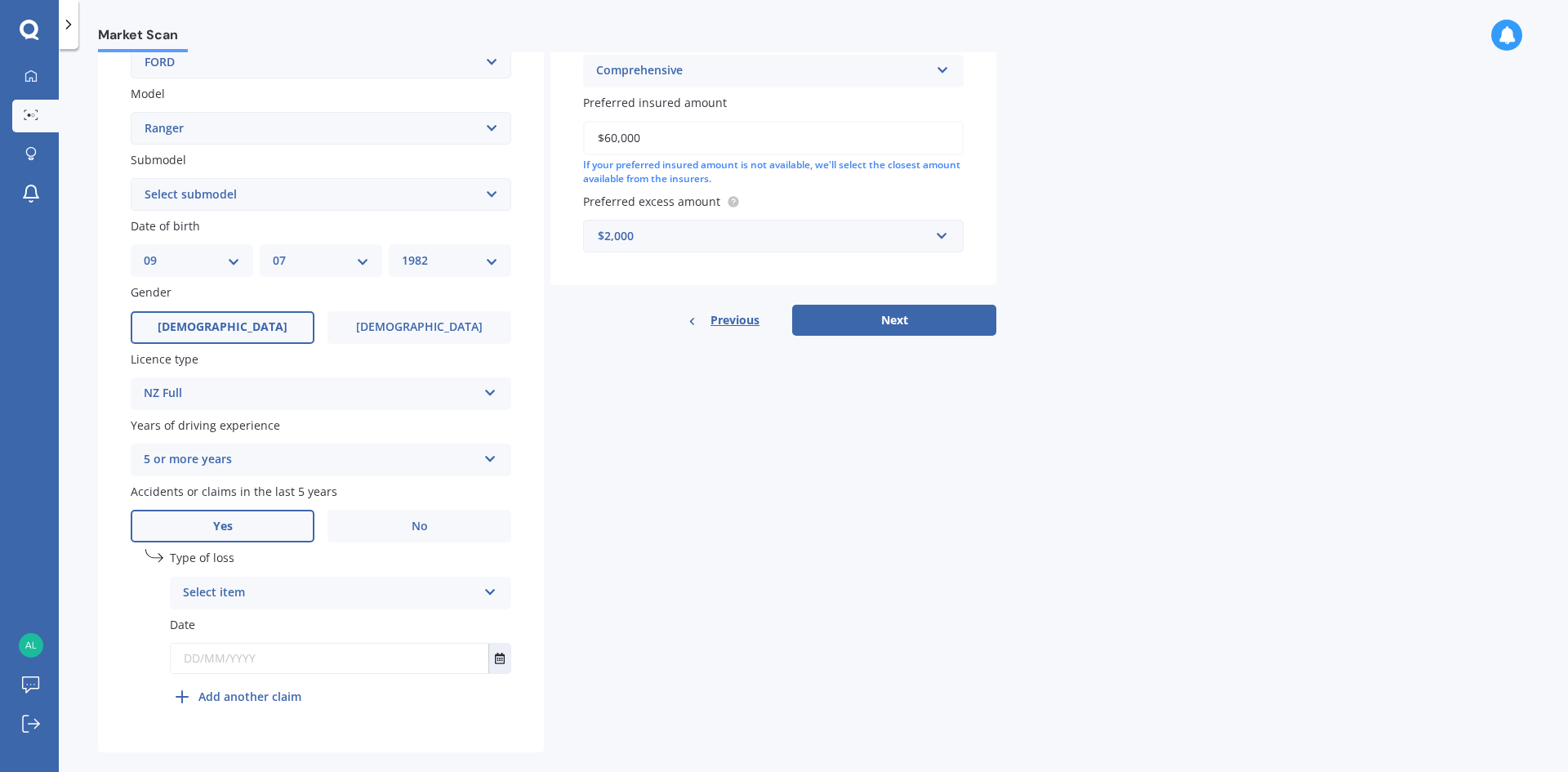
scroll to position [353, 0]
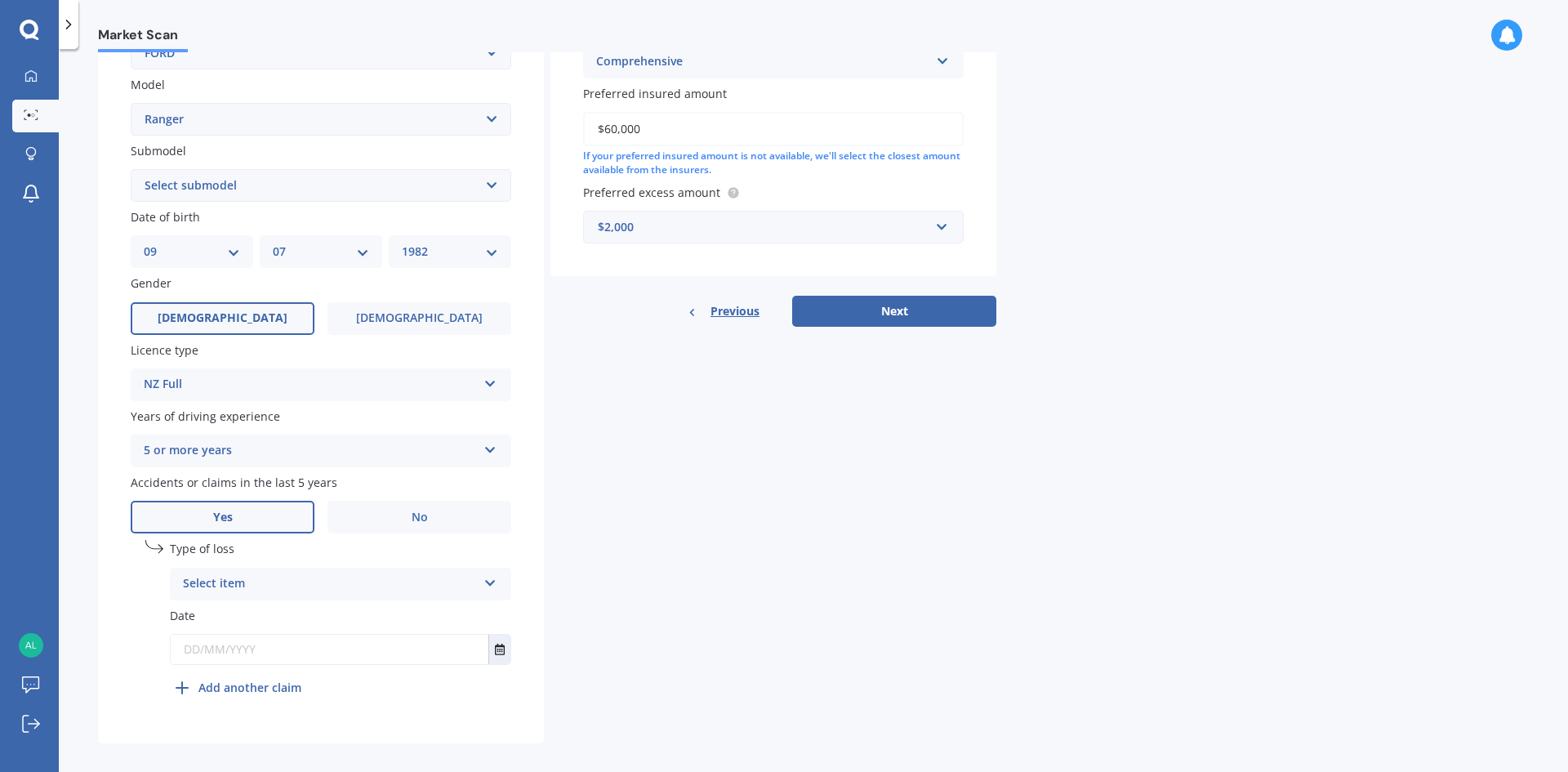
click at [225, 584] on div "Select item" at bounding box center [330, 583] width 294 height 20
click at [231, 649] on span "Not at fault accident" at bounding box center [242, 645] width 116 height 16
click at [370, 657] on input "text" at bounding box center [330, 649] width 318 height 30
click at [498, 651] on icon "Select date" at bounding box center [499, 649] width 10 height 11
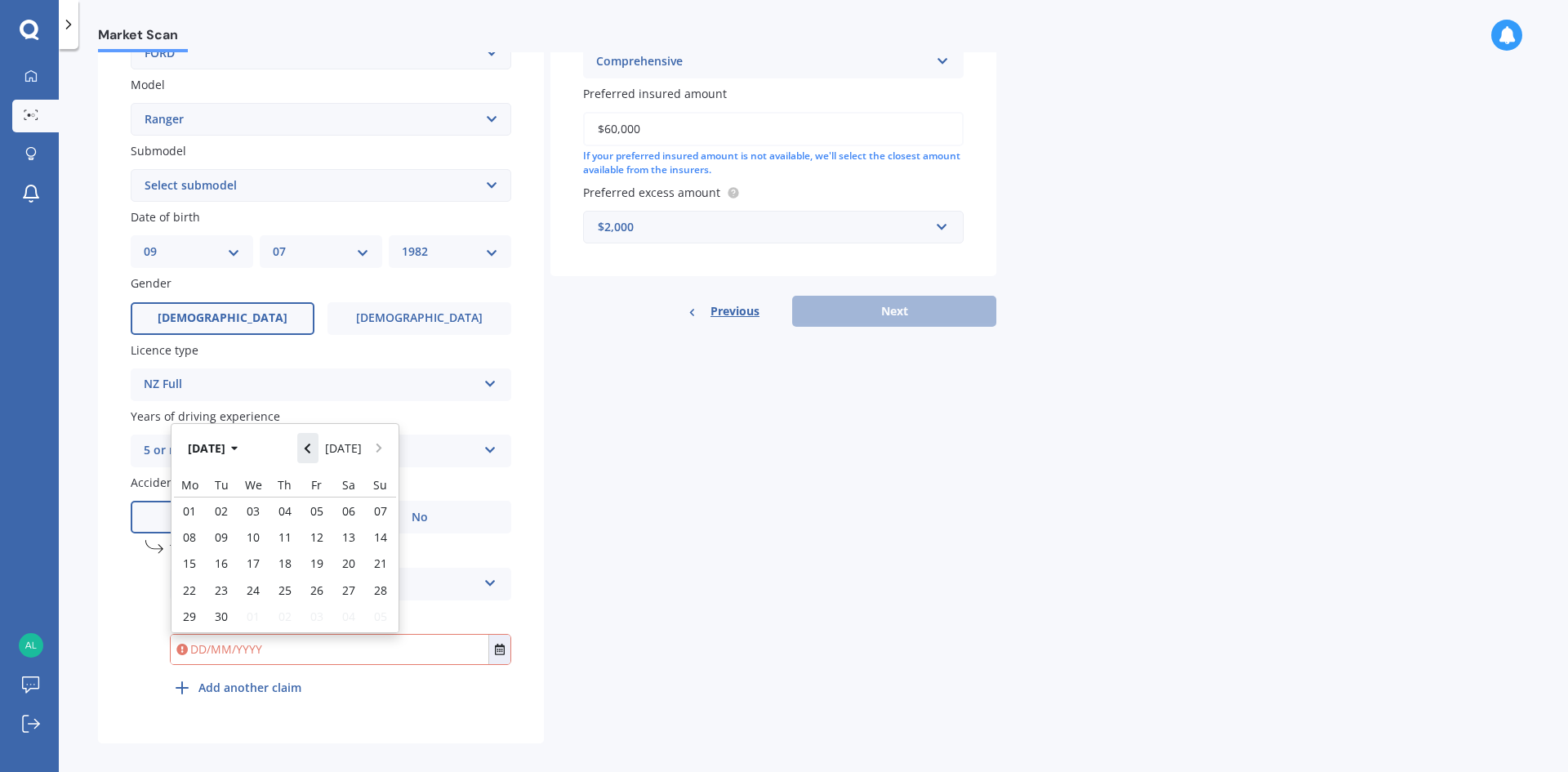
click at [312, 455] on button "Navigate back" at bounding box center [308, 447] width 21 height 30
click at [251, 446] on button "[DATE]" at bounding box center [216, 443] width 71 height 30
click at [228, 447] on button "2025" at bounding box center [209, 447] width 59 height 30
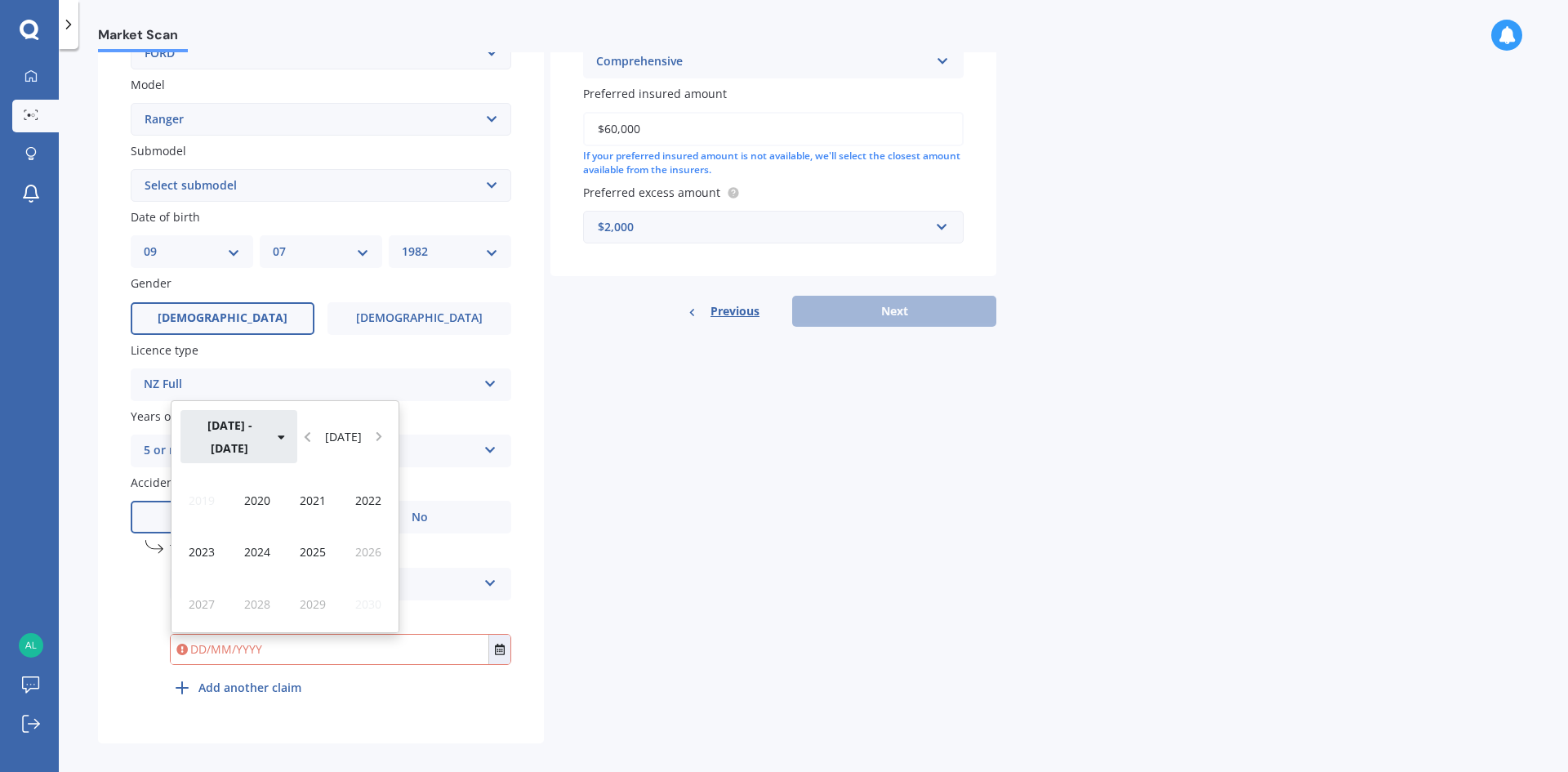
click at [278, 443] on icon "button" at bounding box center [282, 437] width 7 height 11
click at [258, 450] on div "[DATE] - [DATE] [DATE]" at bounding box center [285, 436] width 227 height 71
click at [305, 449] on div "[DATE] - [DATE] [DATE]" at bounding box center [285, 436] width 227 height 71
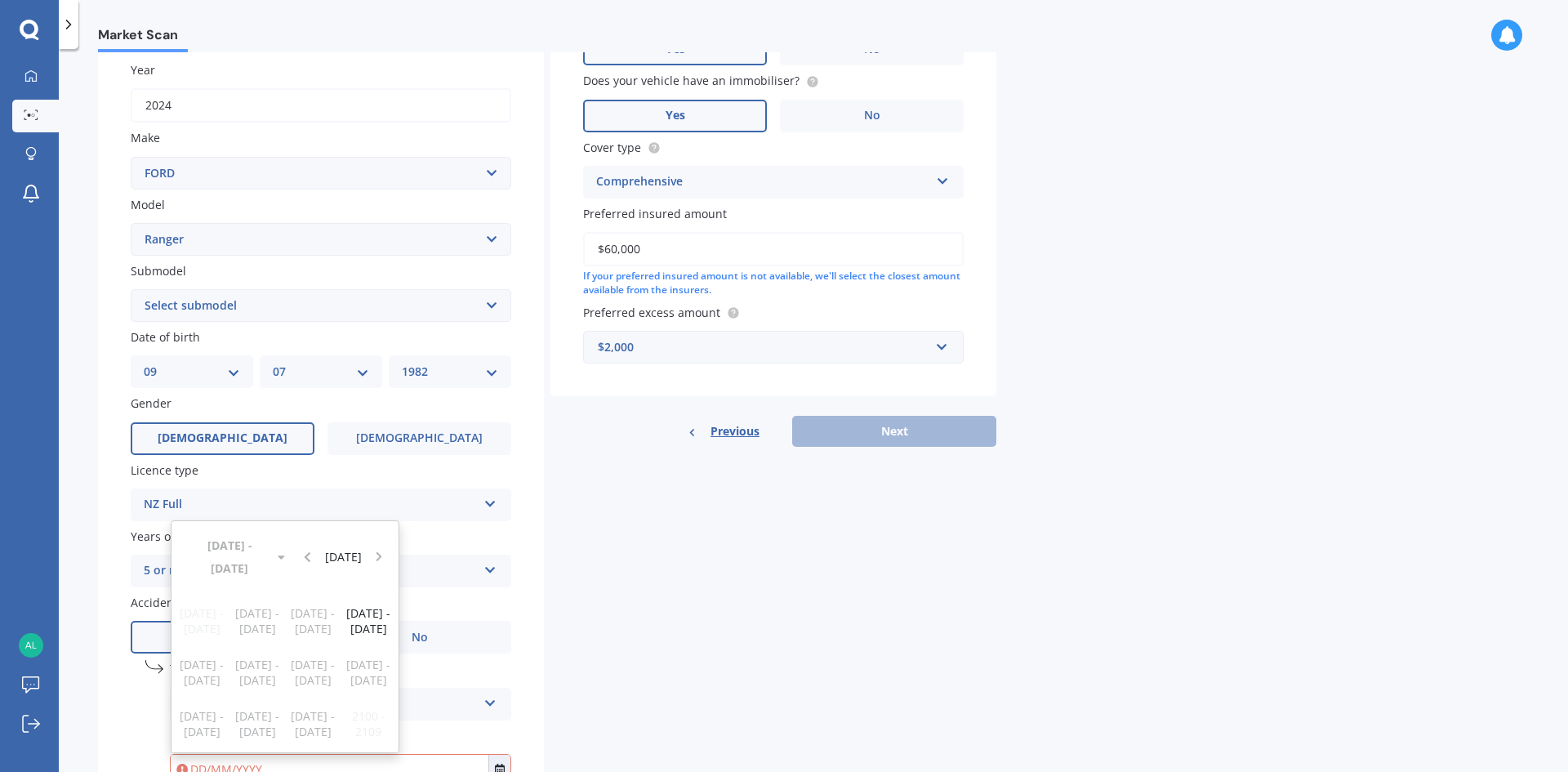
scroll to position [272, 0]
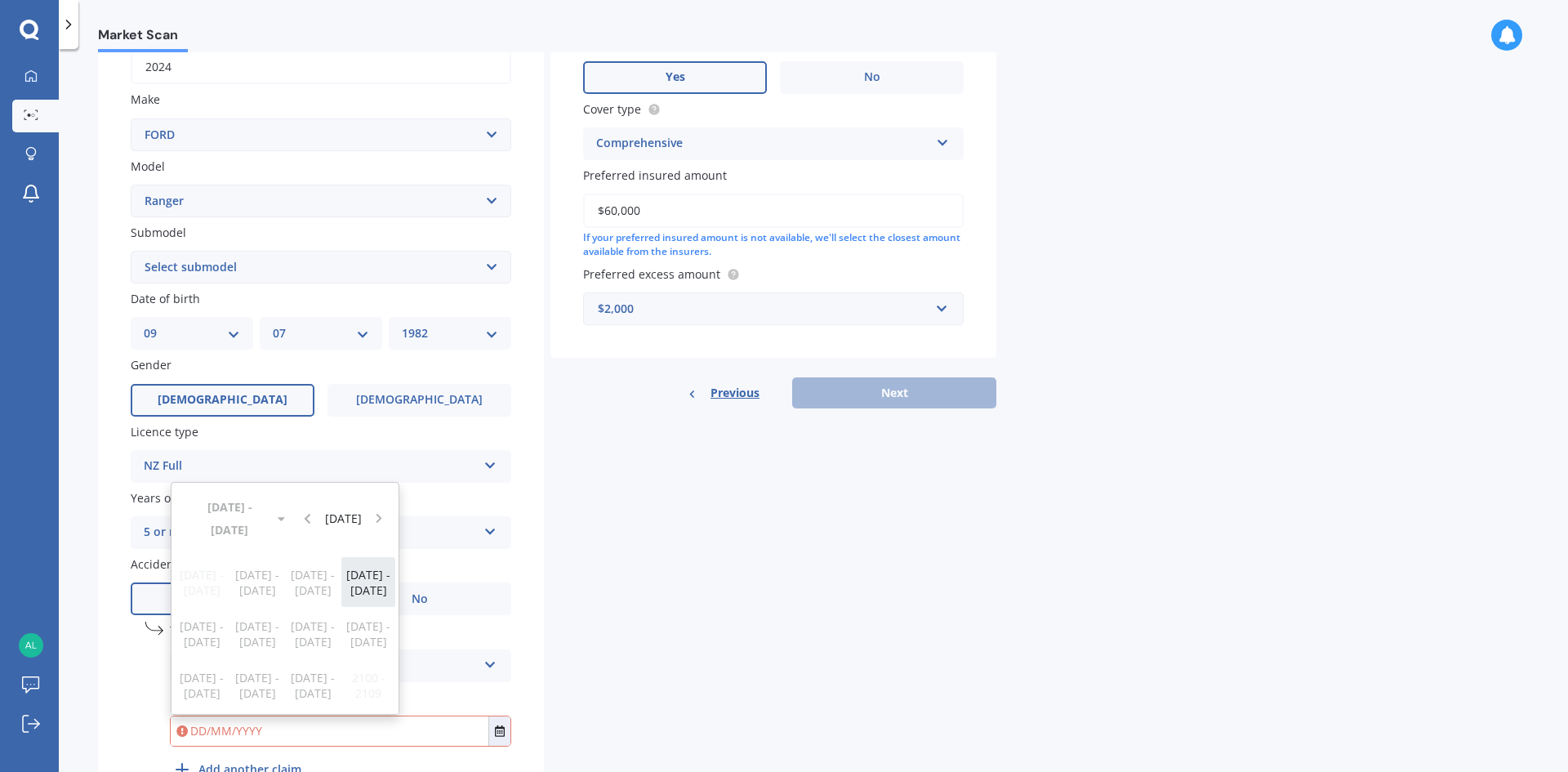
click at [367, 589] on span "[DATE] - [DATE]" at bounding box center [367, 581] width 44 height 31
click at [245, 640] on span "2024" at bounding box center [258, 633] width 26 height 16
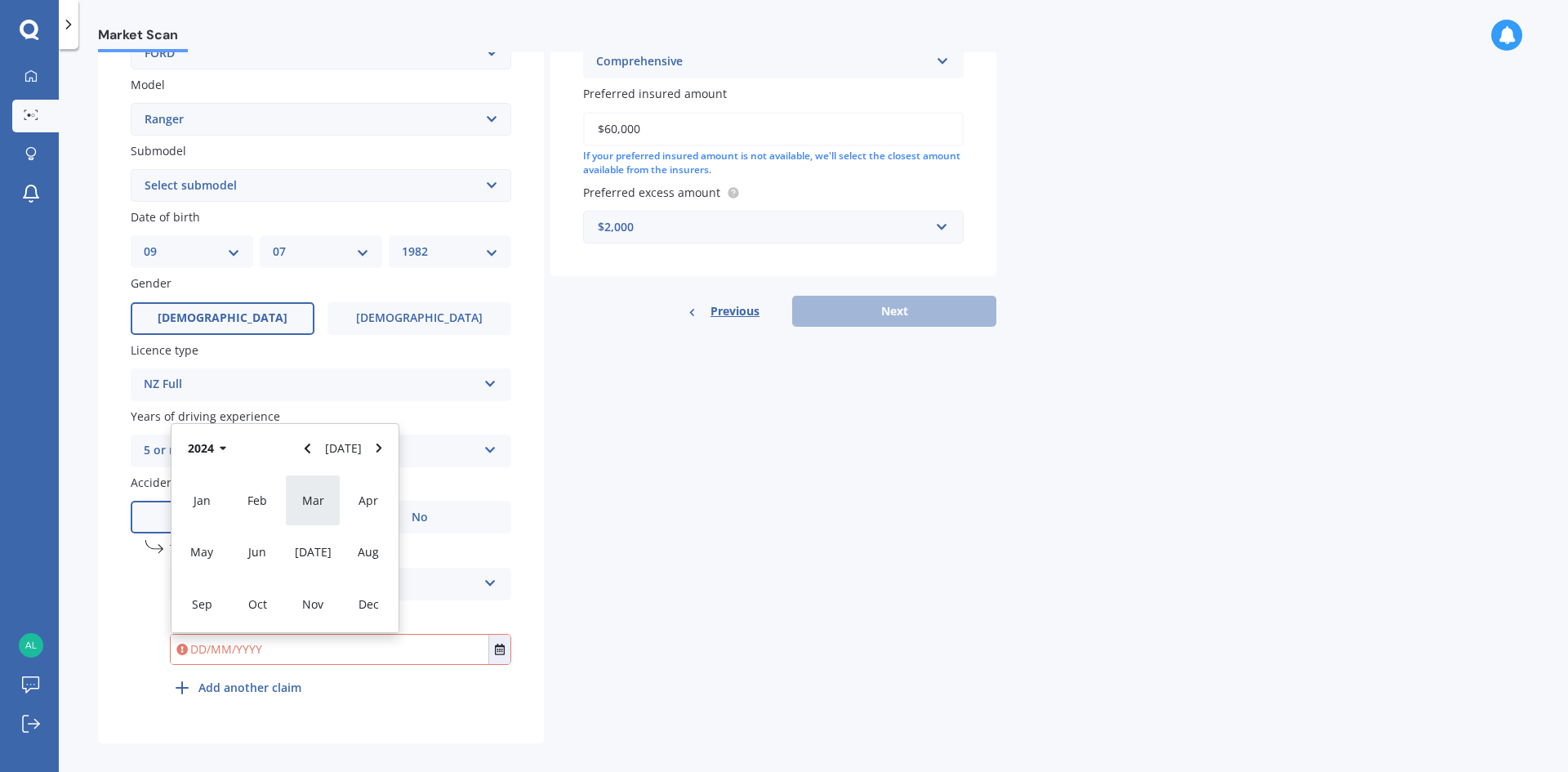
scroll to position [366, 0]
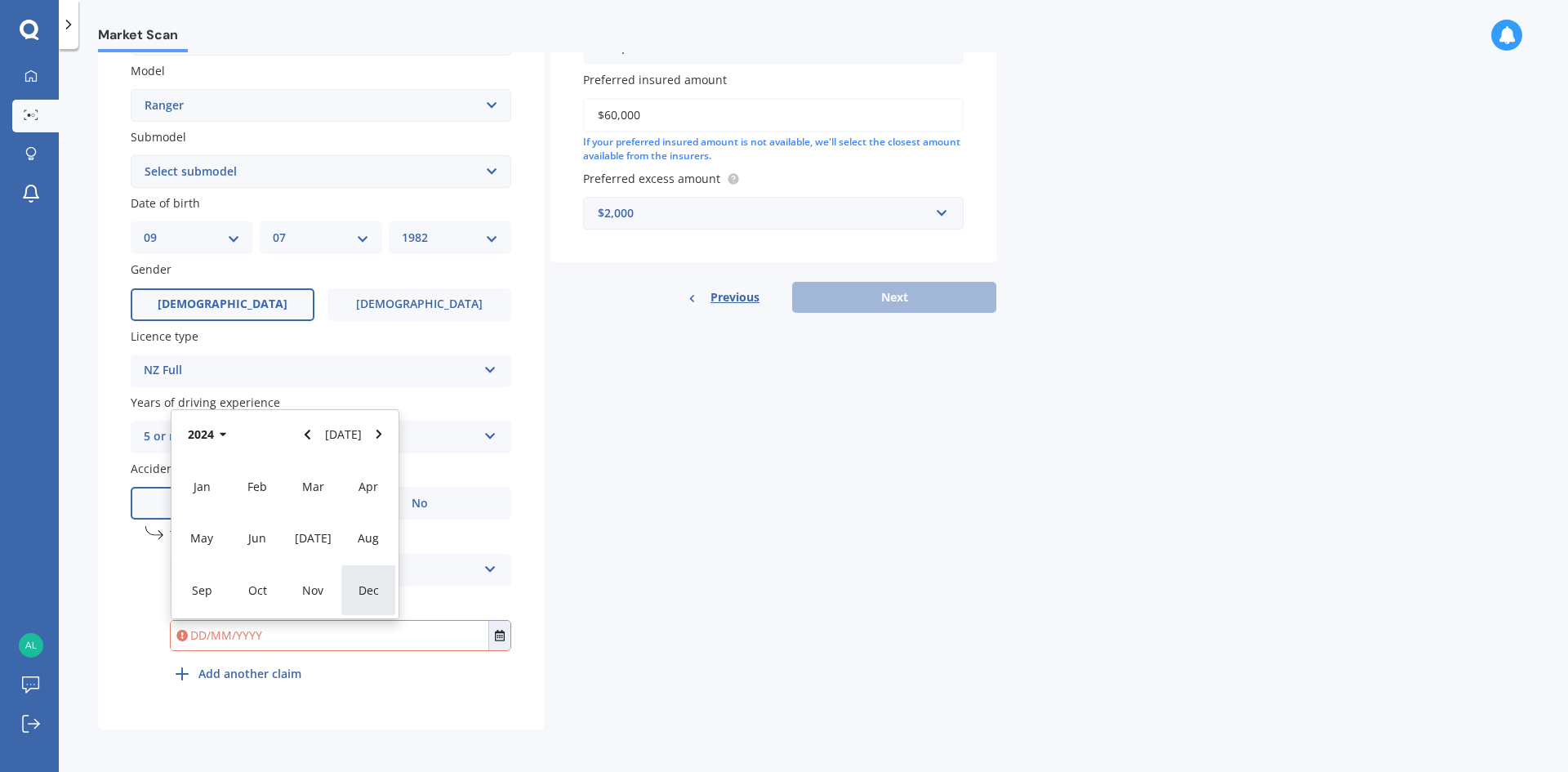
click at [372, 594] on span "Dec" at bounding box center [368, 590] width 20 height 16
click at [184, 604] on span "30" at bounding box center [190, 604] width 13 height 16
type input "[DATE]"
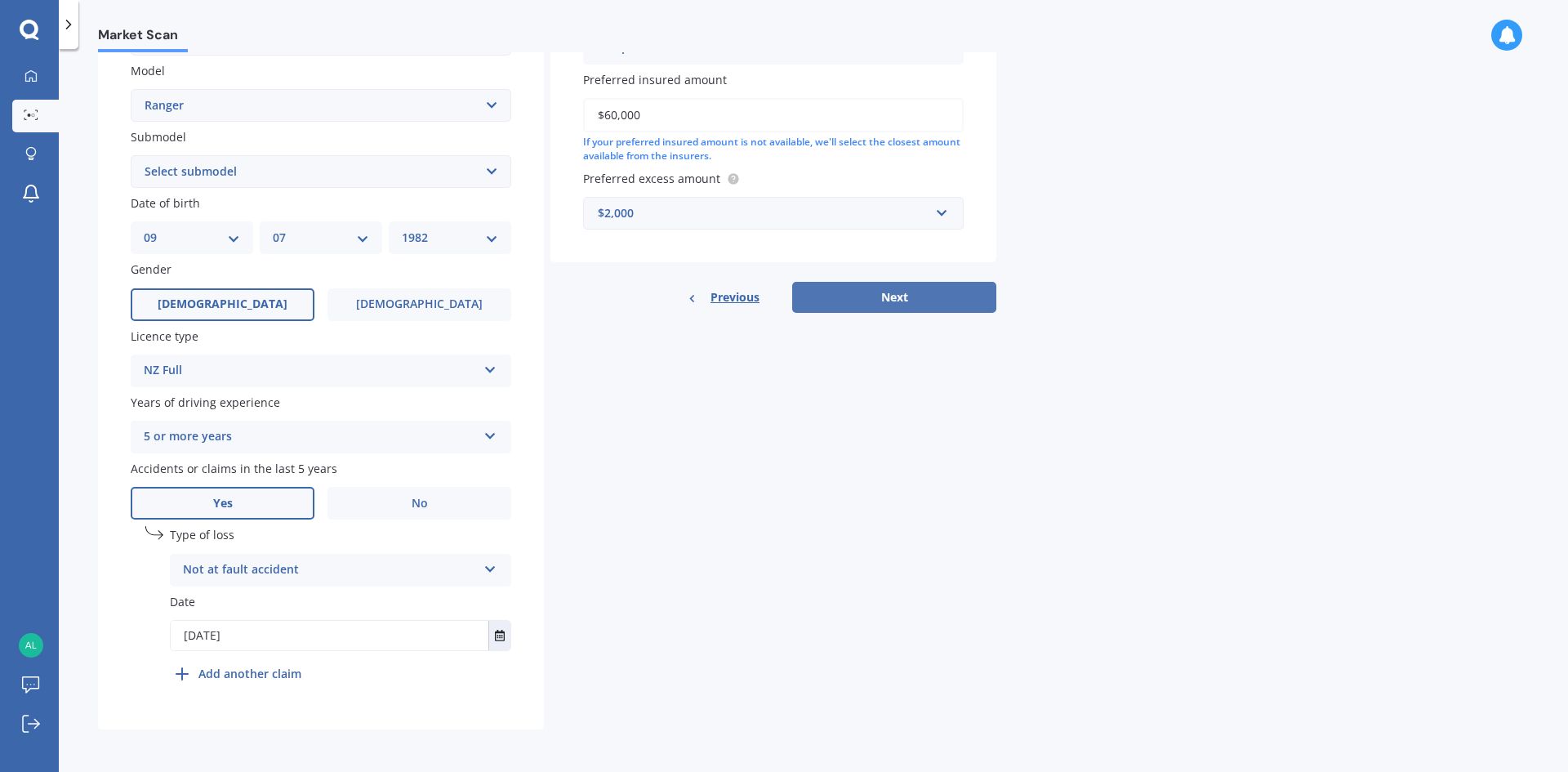
click at [885, 303] on button "Next" at bounding box center [895, 297] width 205 height 31
click at [382, 178] on select "Select submodel 4X2 3.2 Litre Turbo Diesel 4X2 XL 2.2 Litre Turbo Diesel 4X2 XL…" at bounding box center [320, 171] width 380 height 33
select select "WILDTRAK"
click at [130, 155] on select "Select submodel 4X2 3.2 Litre Turbo Diesel 4X2 XL 2.2 Litre Turbo Diesel 4X2 XL…" at bounding box center [320, 171] width 380 height 33
click at [854, 296] on button "Next" at bounding box center [895, 297] width 205 height 31
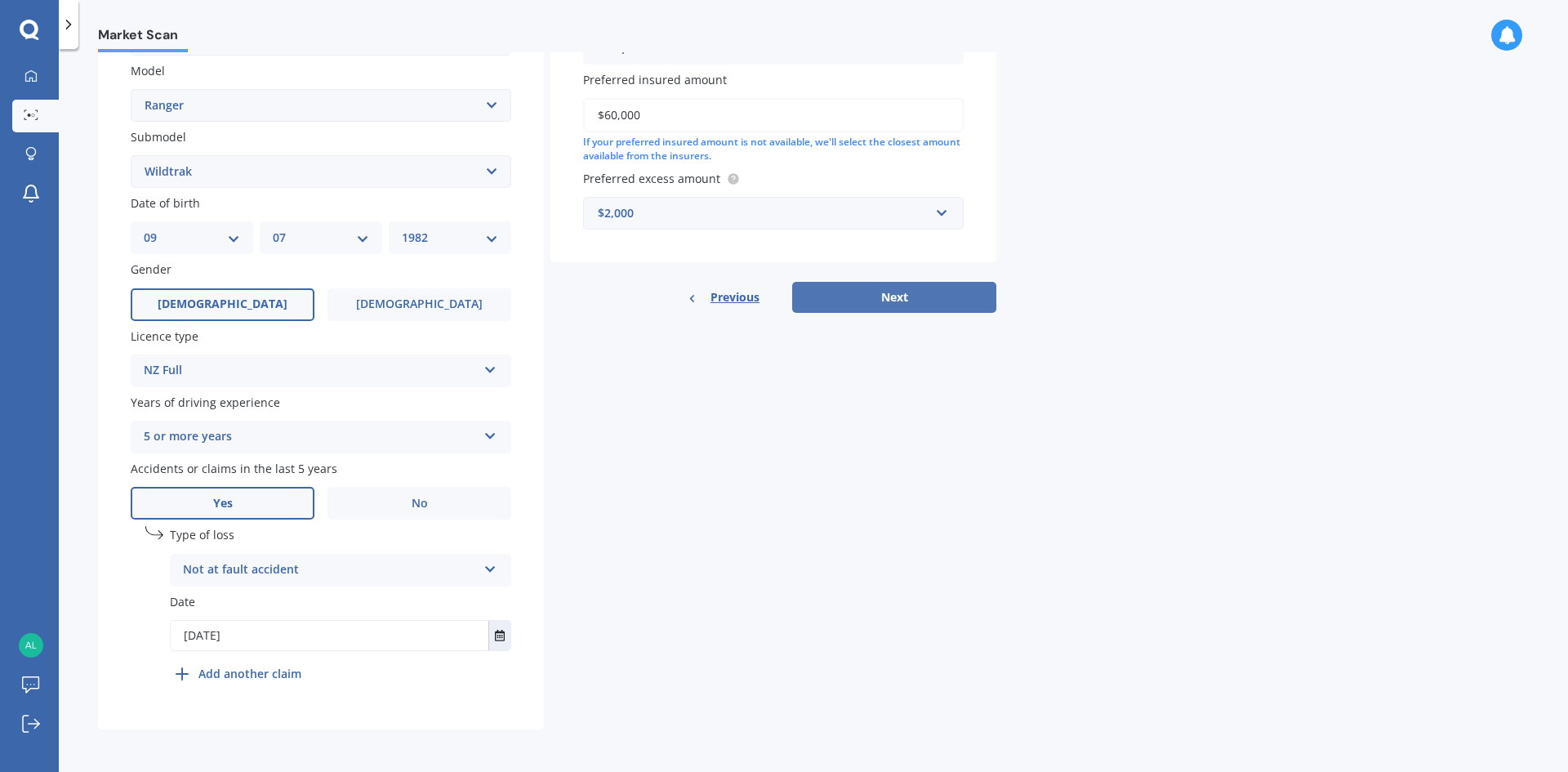
select select "09"
select select "07"
select select "1982"
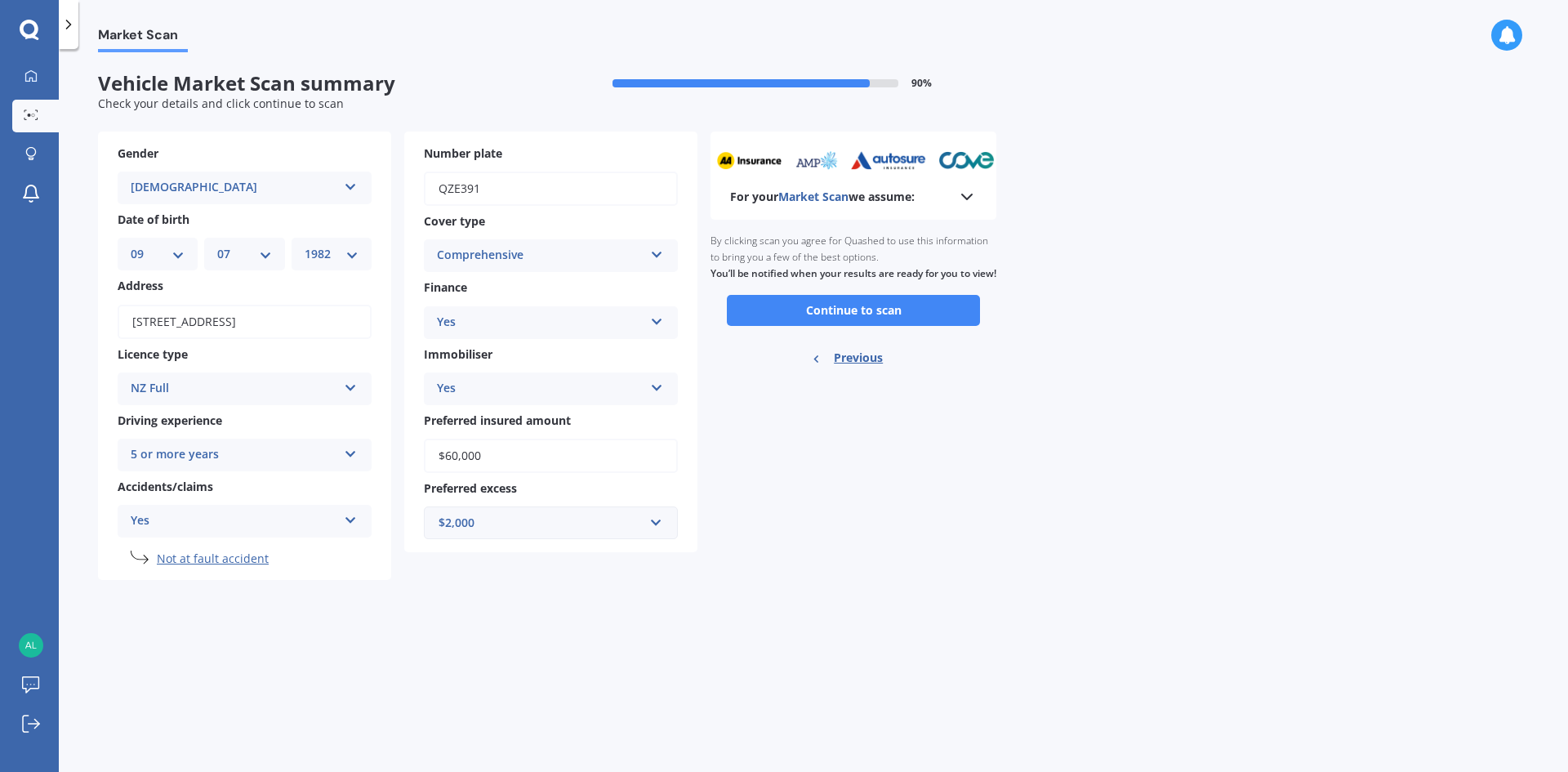
scroll to position [0, 0]
click at [138, 514] on div "Yes" at bounding box center [233, 521] width 206 height 20
click at [782, 326] on button "Continue to scan" at bounding box center [853, 310] width 253 height 31
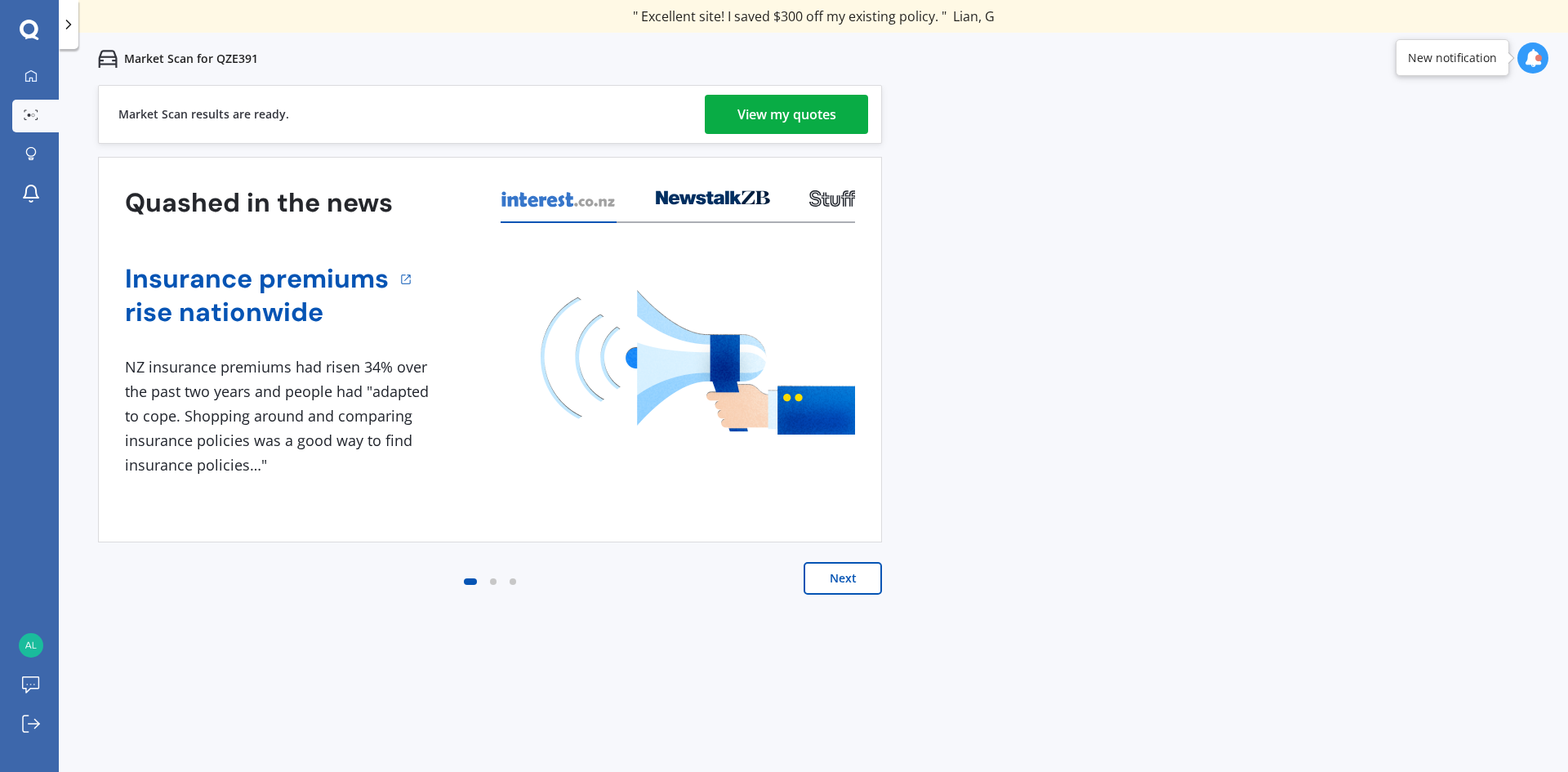
click at [853, 586] on button "Next" at bounding box center [843, 578] width 78 height 33
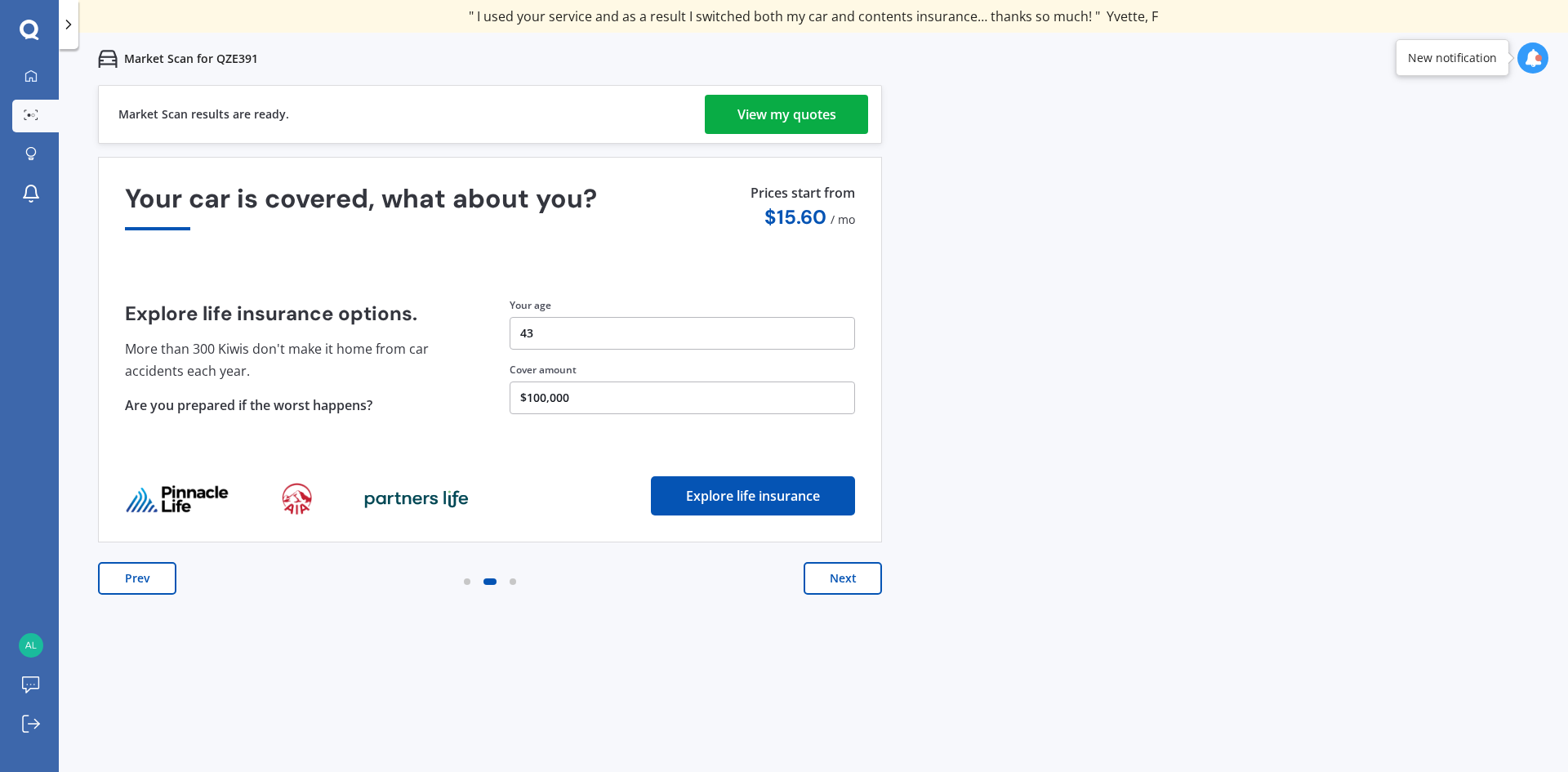
click at [733, 113] on link "View my quotes" at bounding box center [787, 114] width 164 height 39
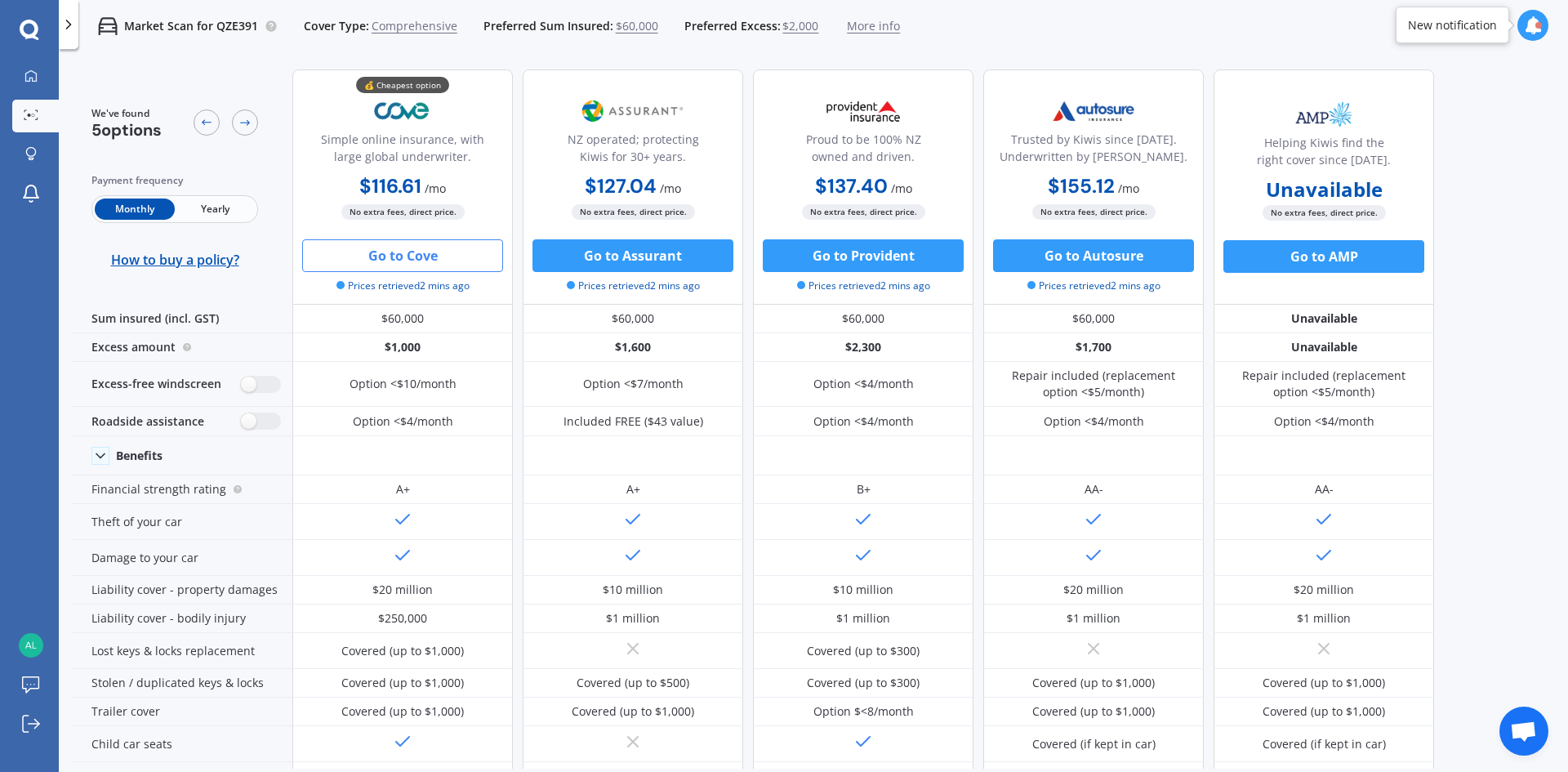
click at [377, 261] on button "Go to Cove" at bounding box center [403, 255] width 201 height 33
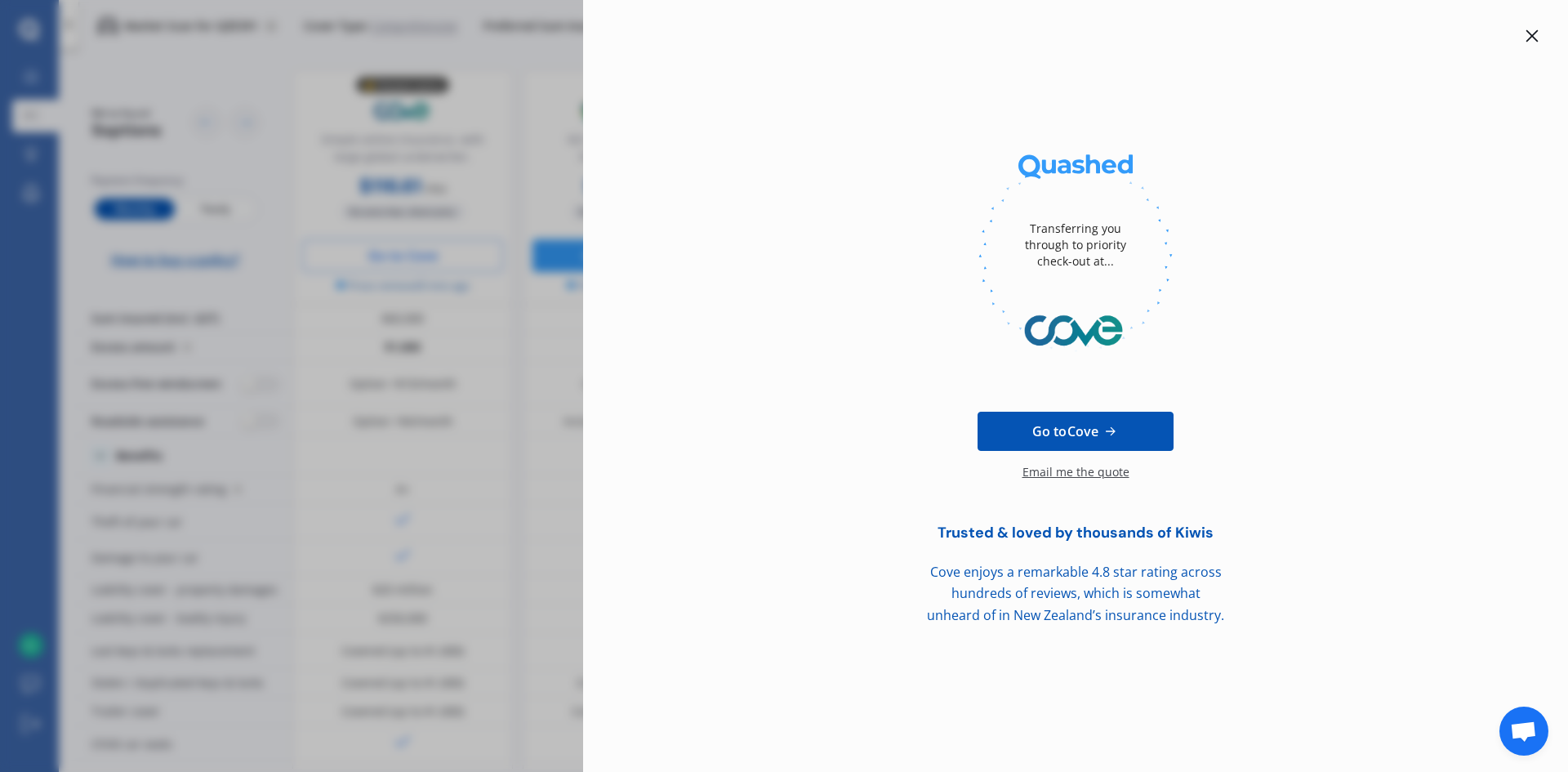
click at [1531, 33] on icon at bounding box center [1532, 36] width 13 height 13
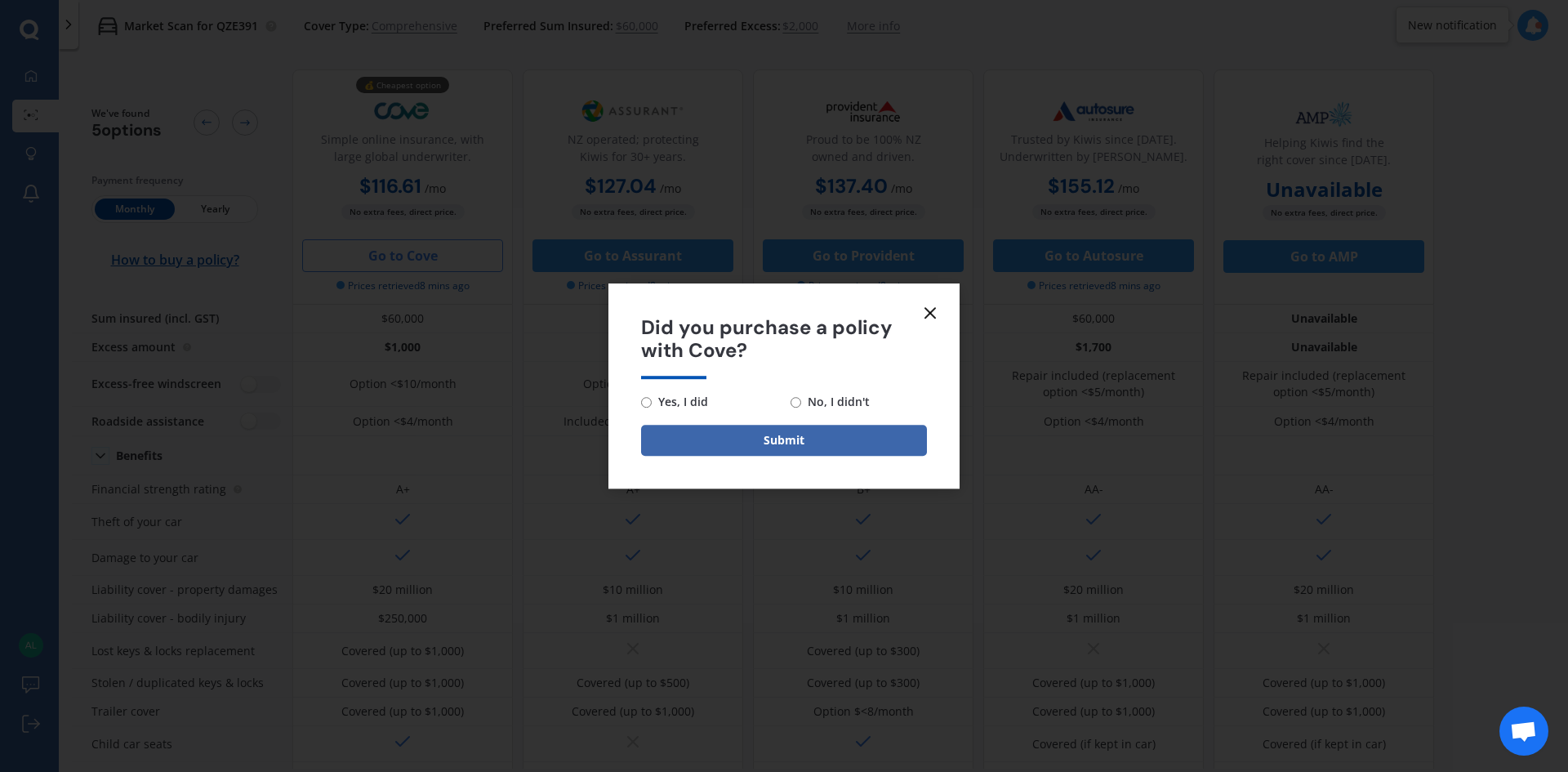
click at [919, 313] on form "Did you purchase a policy with Cove? Yes, I did No, I didn't Submit" at bounding box center [784, 386] width 352 height 206
click at [927, 318] on icon at bounding box center [930, 313] width 20 height 20
